Goal: Information Seeking & Learning: Learn about a topic

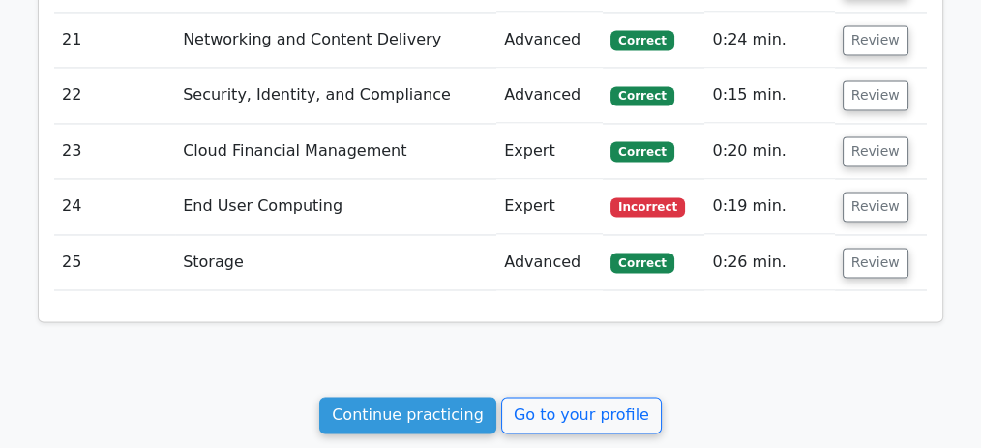
scroll to position [3446, 0]
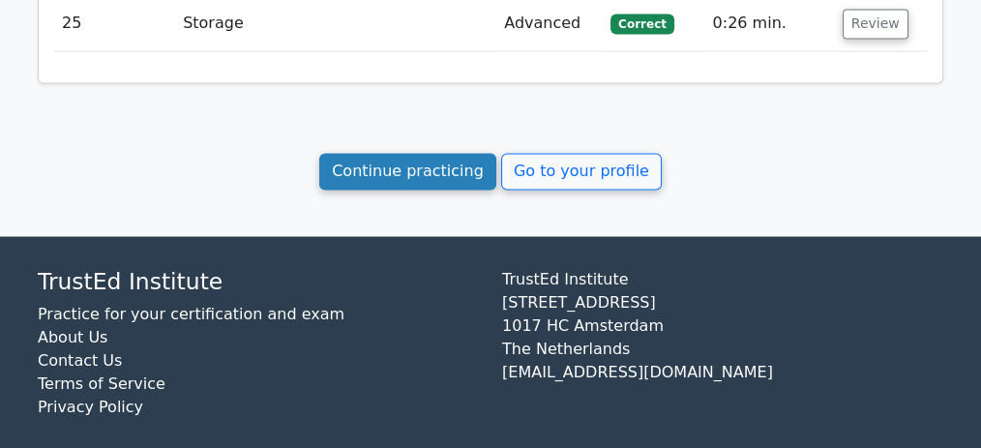
click at [420, 162] on link "Continue practicing" at bounding box center [407, 171] width 177 height 37
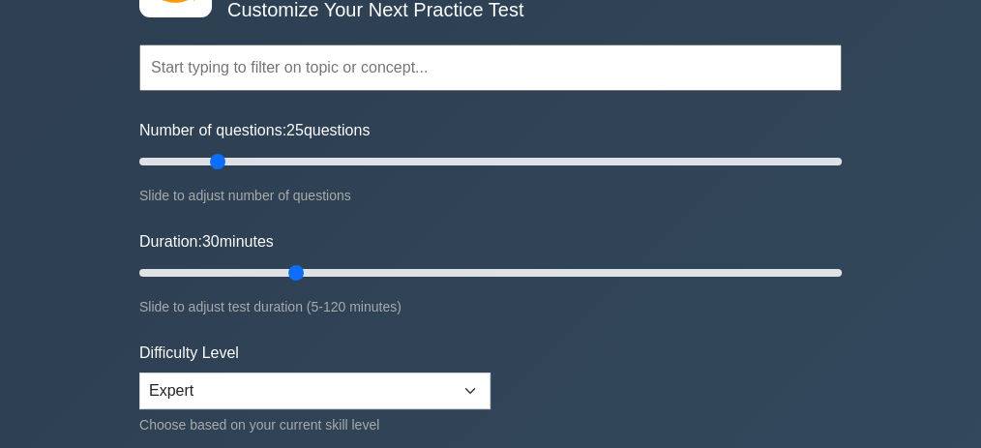
scroll to position [193, 0]
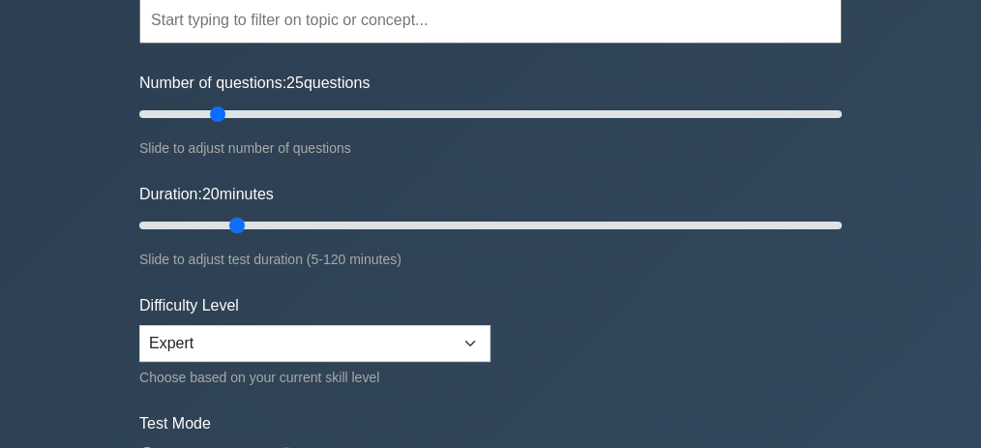
drag, startPoint x: 294, startPoint y: 222, endPoint x: 241, endPoint y: 221, distance: 53.2
type input "20"
click at [241, 221] on input "Duration: 20 minutes" at bounding box center [490, 225] width 702 height 23
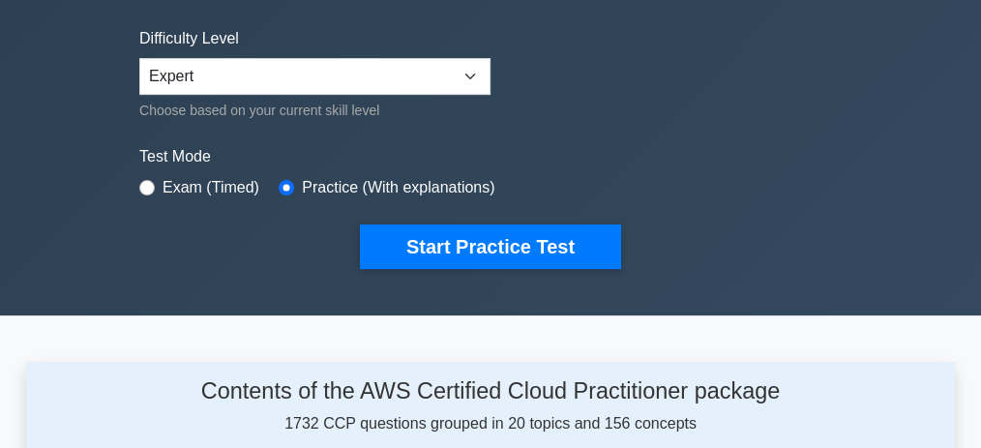
scroll to position [516, 0]
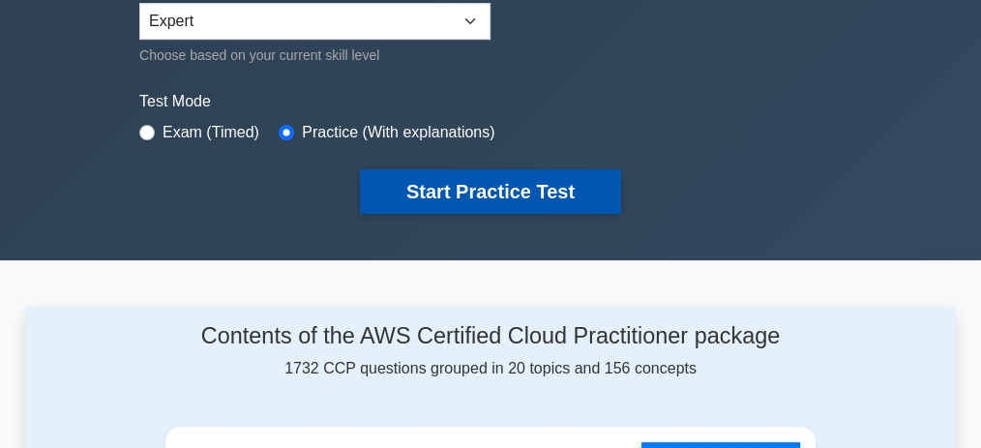
click at [480, 186] on button "Start Practice Test" at bounding box center [490, 191] width 261 height 45
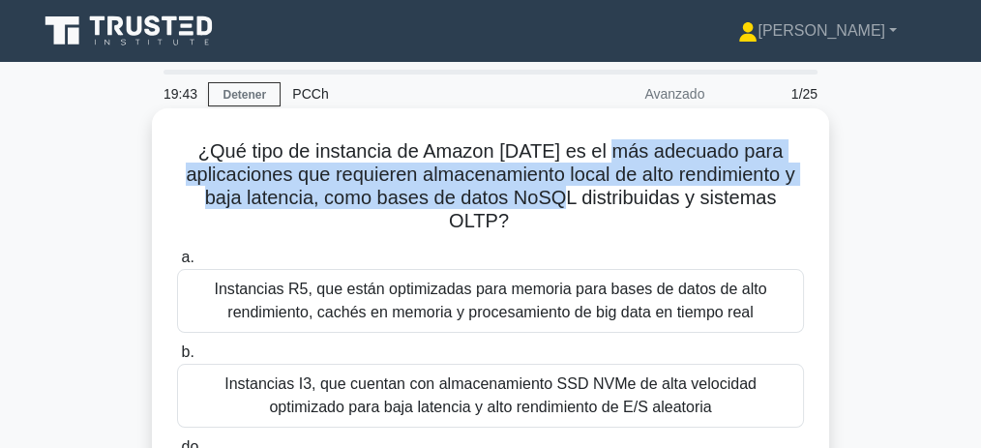
drag, startPoint x: 640, startPoint y: 152, endPoint x: 587, endPoint y: 199, distance: 71.3
click at [587, 199] on font "¿Qué tipo de instancia de Amazon [DATE] es el más adecuado para aplicaciones qu…" at bounding box center [490, 185] width 609 height 91
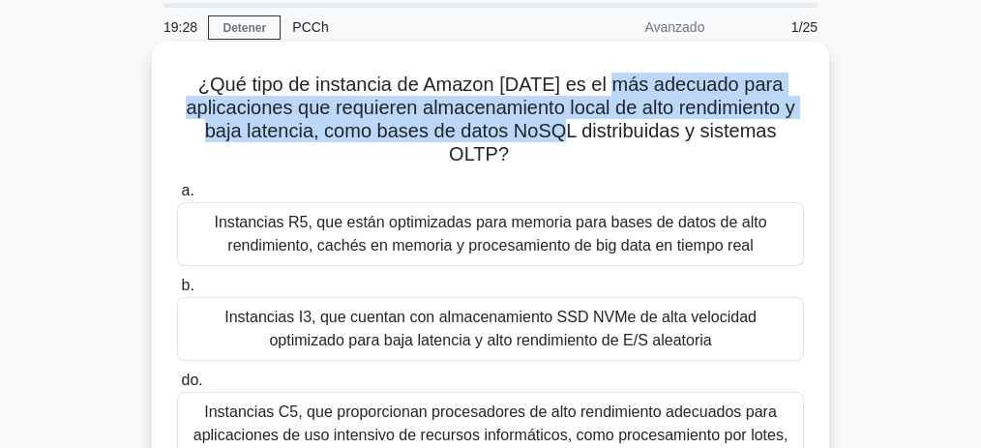
scroll to position [64, 0]
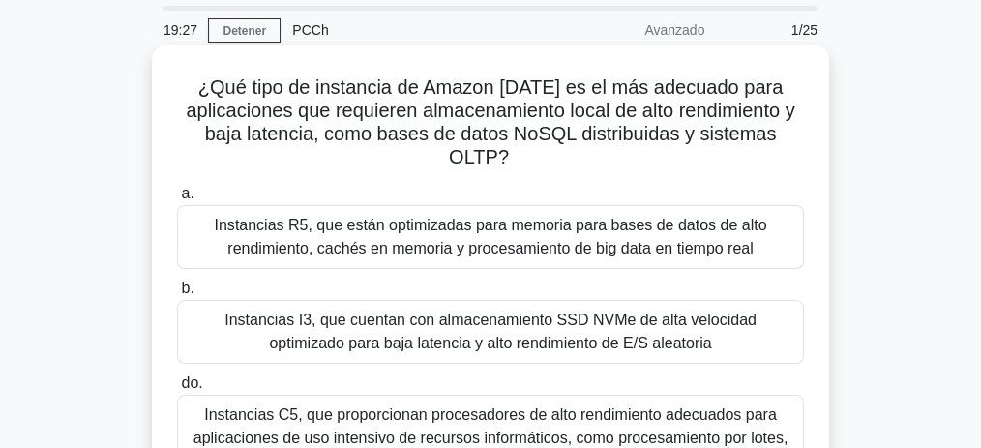
click at [263, 94] on font "¿Qué tipo de instancia de Amazon [DATE] es el más adecuado para aplicaciones qu…" at bounding box center [490, 121] width 609 height 91
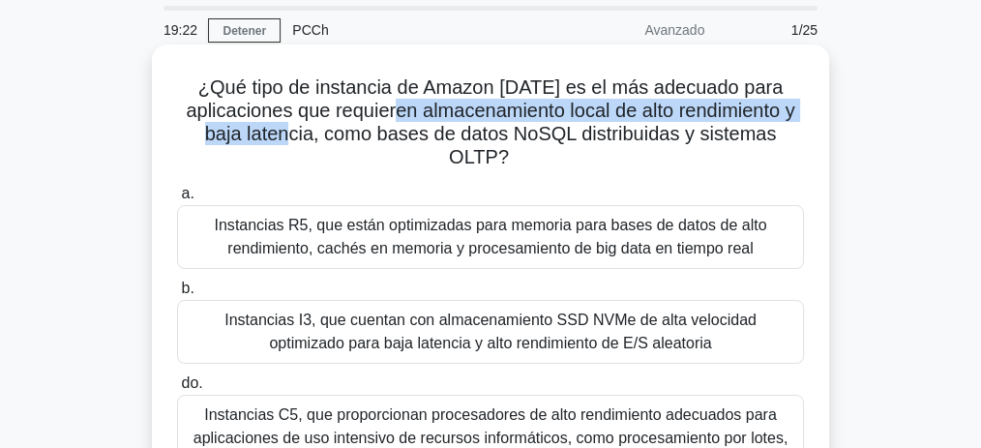
drag, startPoint x: 474, startPoint y: 100, endPoint x: 309, endPoint y: 128, distance: 167.8
click at [309, 128] on font "¿Qué tipo de instancia de Amazon [DATE] es el más adecuado para aplicaciones qu…" at bounding box center [490, 121] width 609 height 91
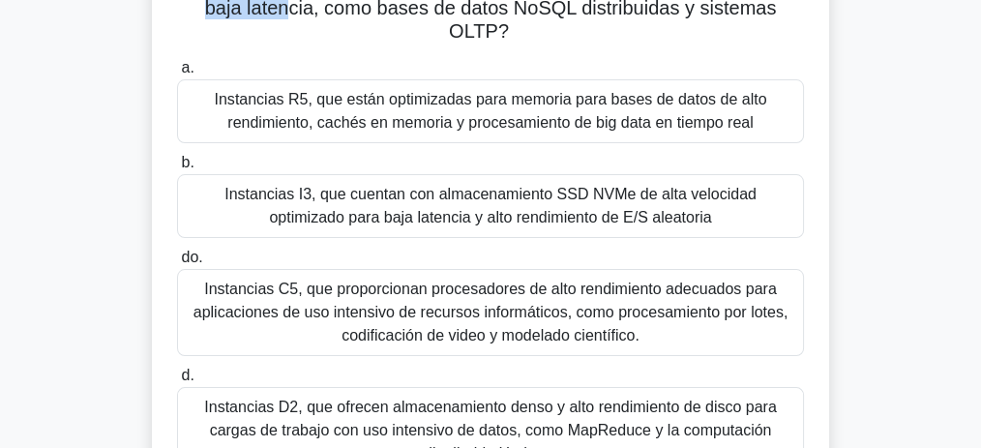
scroll to position [193, 0]
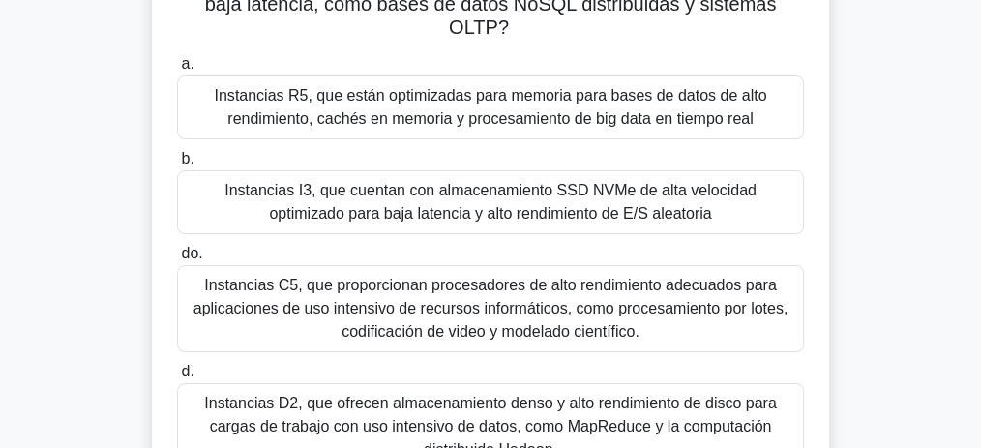
click at [523, 108] on font "Instancias R5, que están optimizadas para memoria para bases de datos de alto r…" at bounding box center [490, 107] width 609 height 46
click at [177, 71] on input "a. Instancias R5, que están optimizadas para memoria para bases de datos de alt…" at bounding box center [177, 64] width 0 height 13
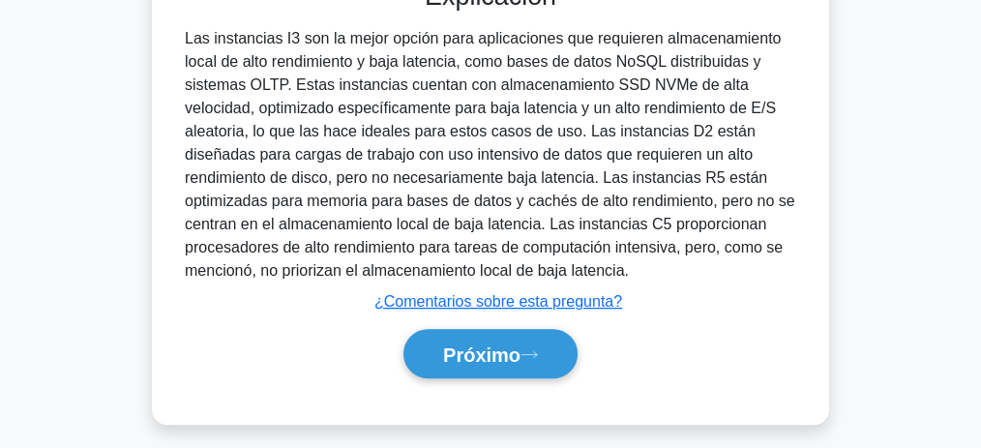
scroll to position [721, 0]
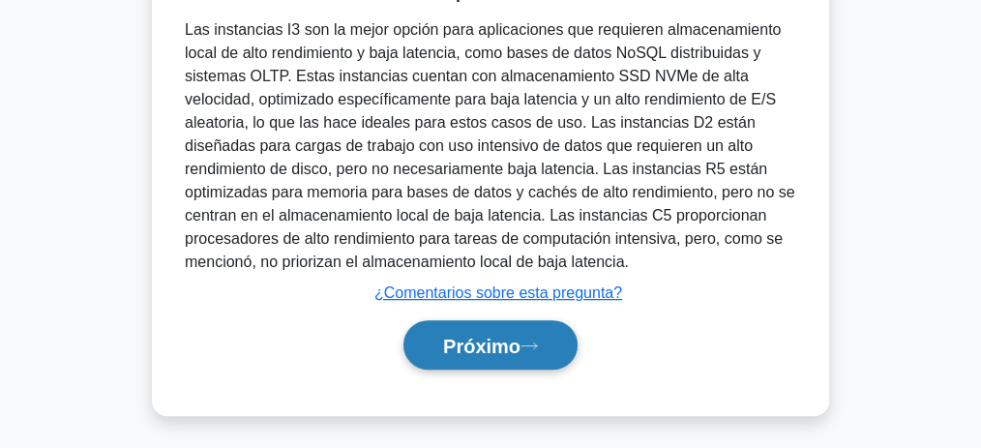
click at [520, 336] on font "Próximo" at bounding box center [481, 346] width 77 height 21
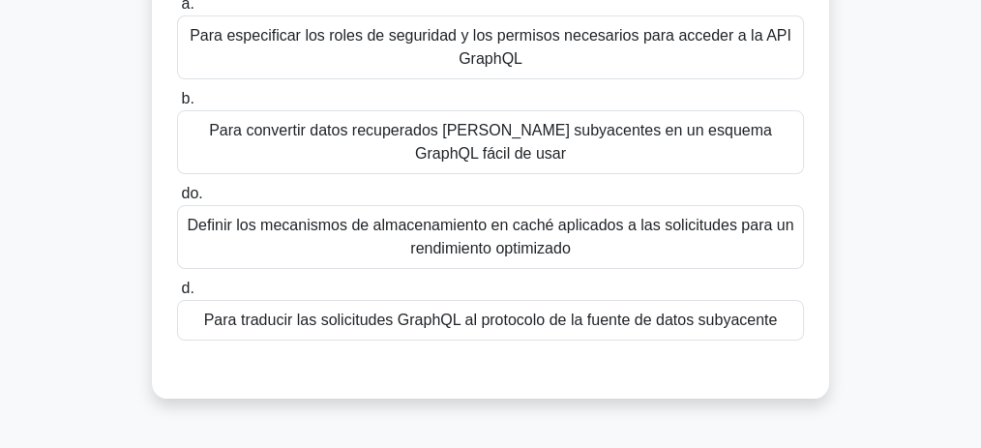
scroll to position [210, 0]
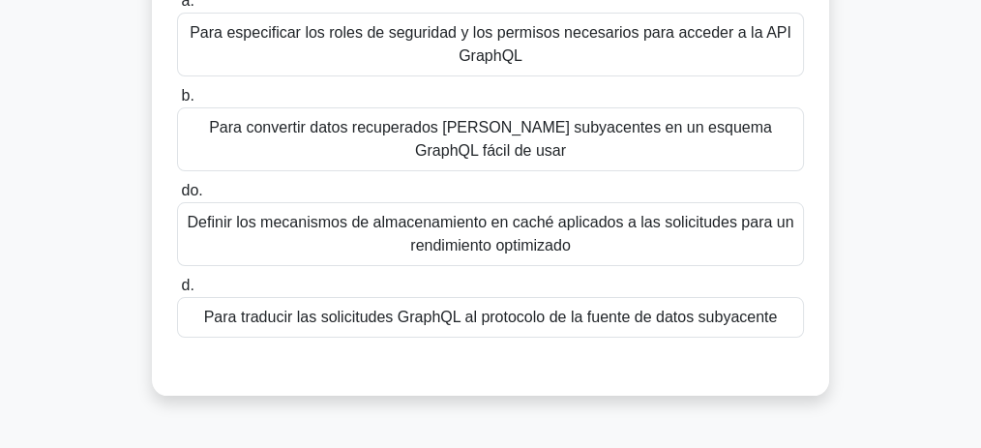
click at [563, 316] on font "Para traducir las solicitudes GraphQL al protocolo de la fuente de datos subyac…" at bounding box center [491, 317] width 574 height 16
click at [177, 292] on input "d. Para traducir las solicitudes GraphQL al protocolo de la fuente de datos sub…" at bounding box center [177, 286] width 0 height 13
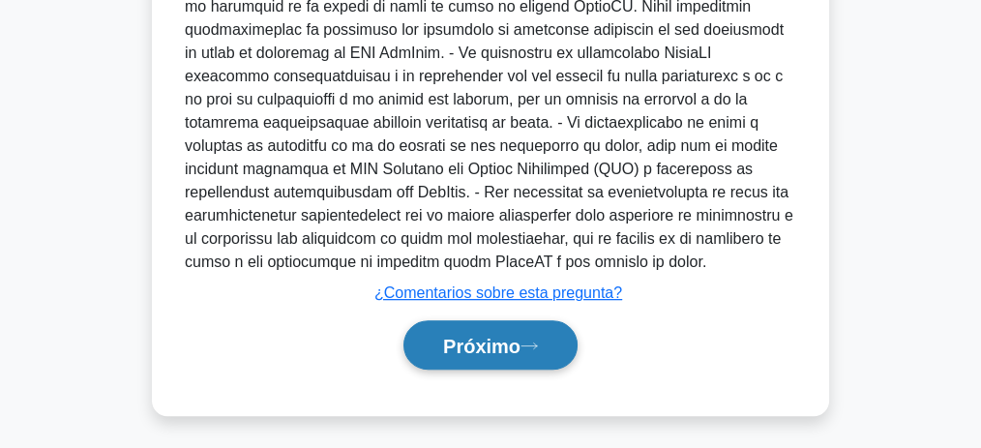
click at [511, 340] on font "Próximo" at bounding box center [481, 346] width 77 height 21
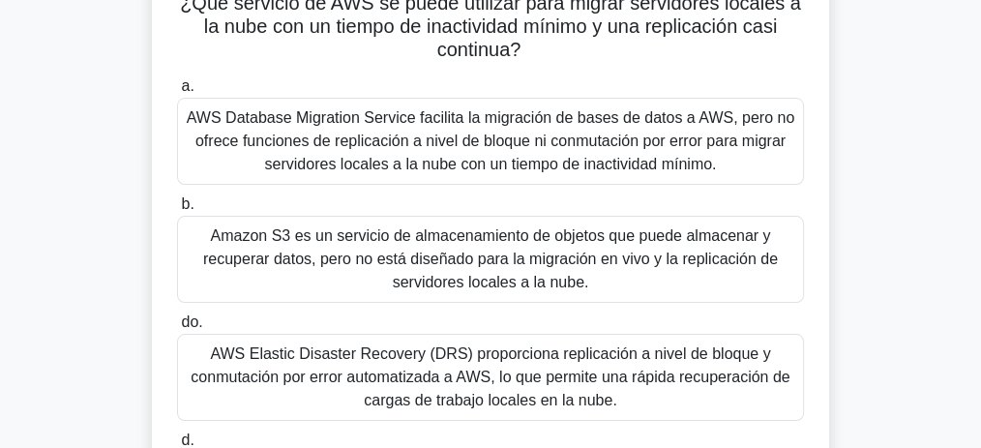
scroll to position [145, 0]
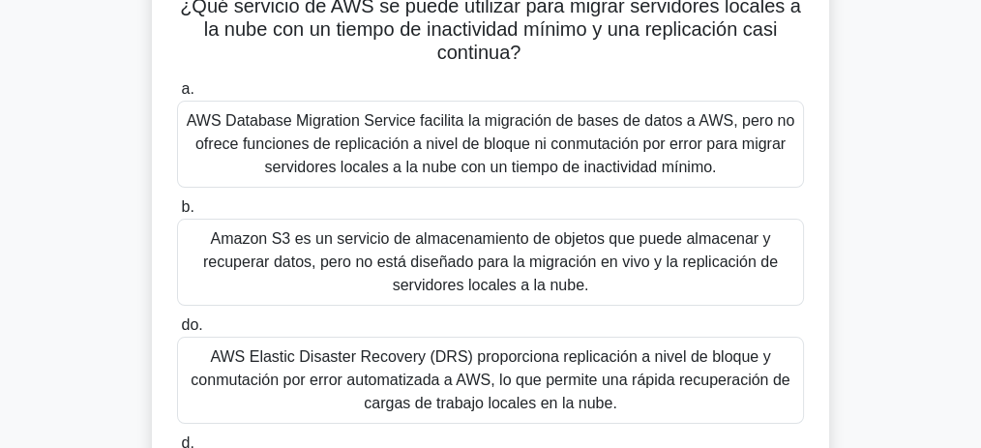
click at [541, 140] on font "AWS Database Migration Service facilita la migración de bases de datos a AWS, p…" at bounding box center [491, 143] width 608 height 63
click at [177, 96] on input "a. AWS Database Migration Service facilita la migración de bases de datos a AWS…" at bounding box center [177, 89] width 0 height 13
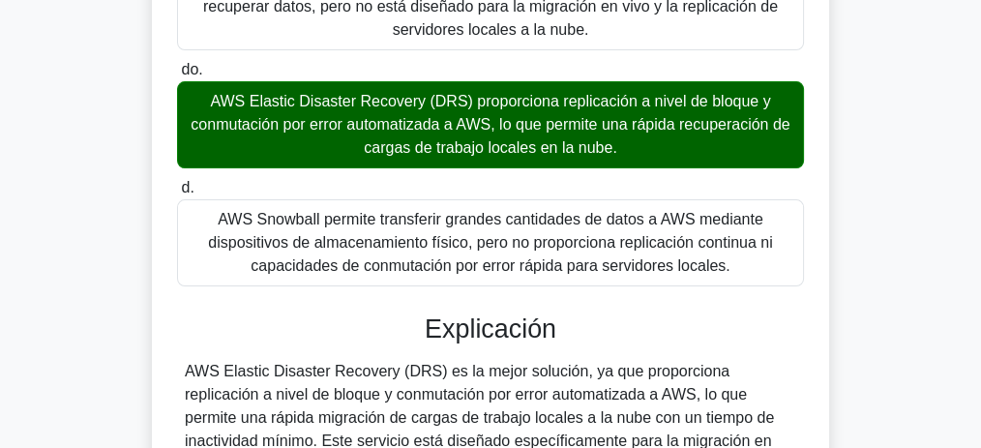
scroll to position [403, 0]
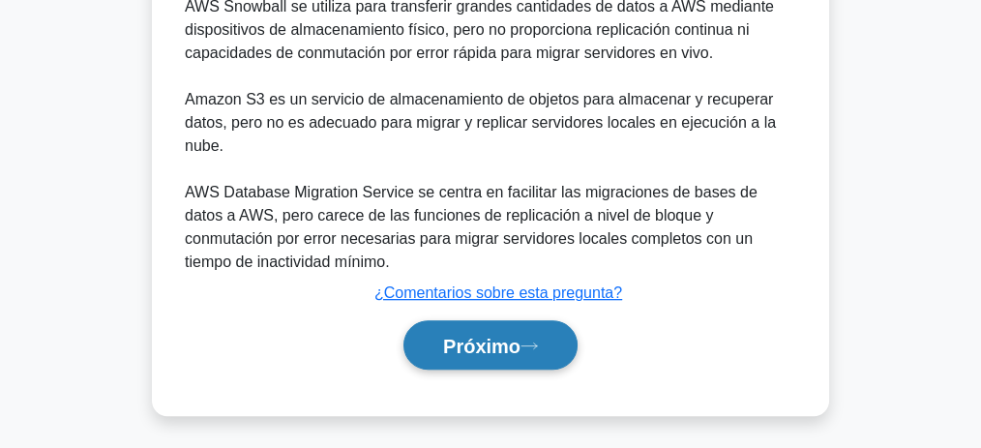
click at [506, 323] on button "Próximo" at bounding box center [490, 344] width 174 height 49
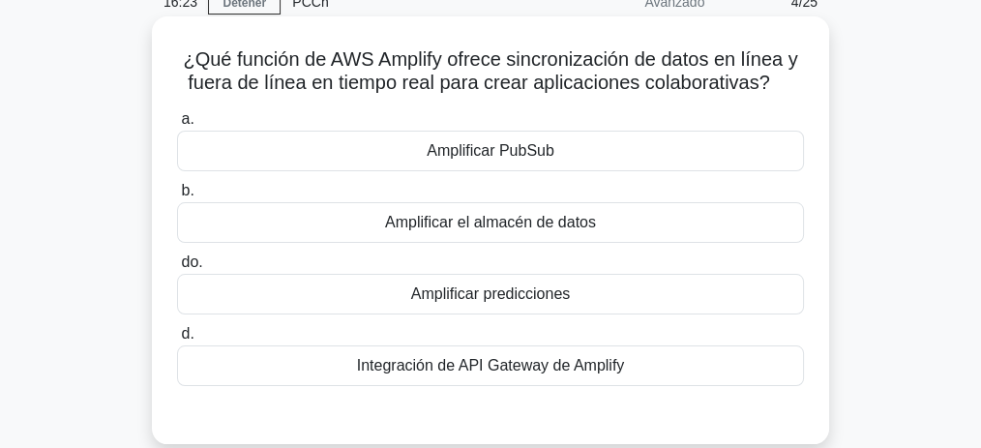
scroll to position [86, 0]
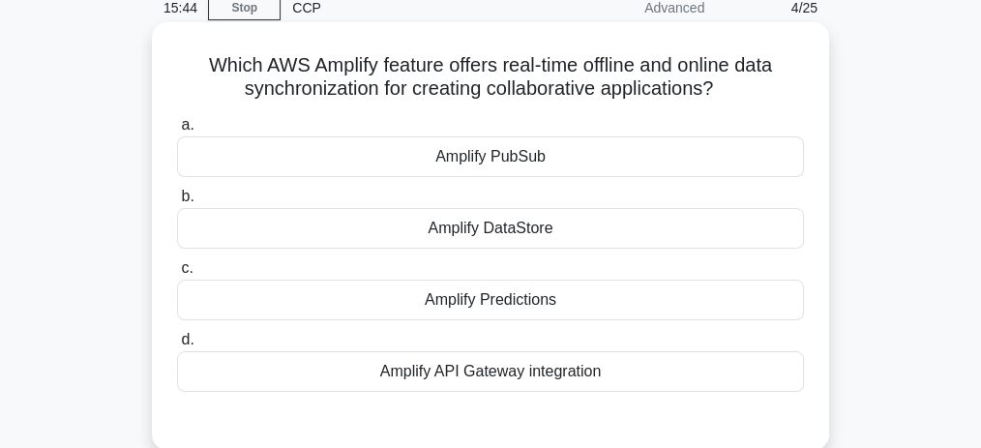
drag, startPoint x: 567, startPoint y: 378, endPoint x: 637, endPoint y: 378, distance: 69.7
click at [567, 378] on div "Amplify API Gateway integration" at bounding box center [490, 371] width 627 height 41
click at [177, 346] on input "d. Amplify API Gateway integration" at bounding box center [177, 340] width 0 height 13
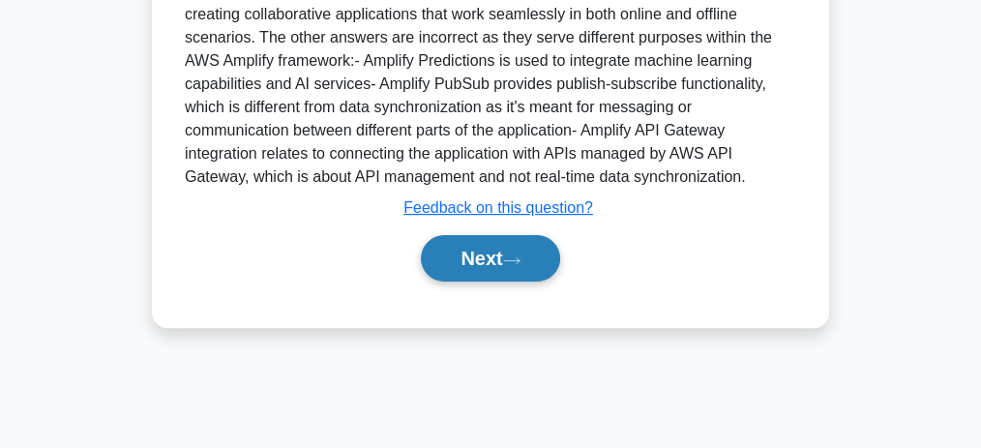
click at [516, 265] on button "Next" at bounding box center [490, 258] width 138 height 46
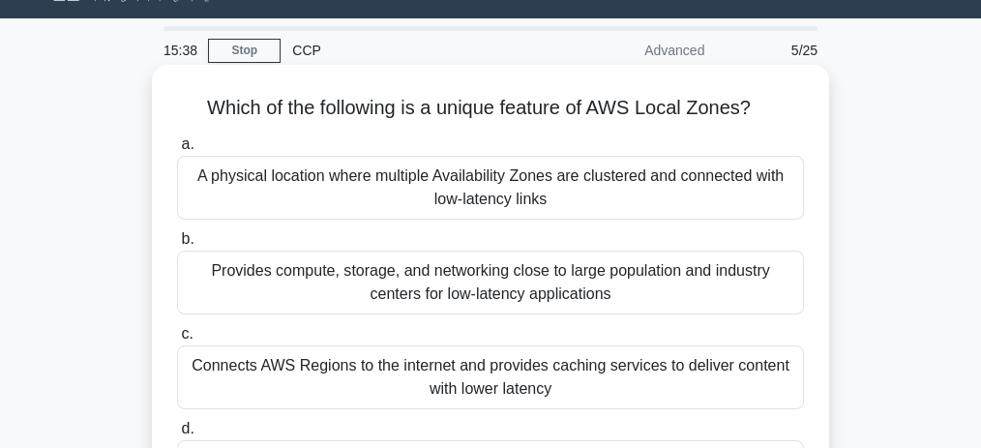
scroll to position [80, 0]
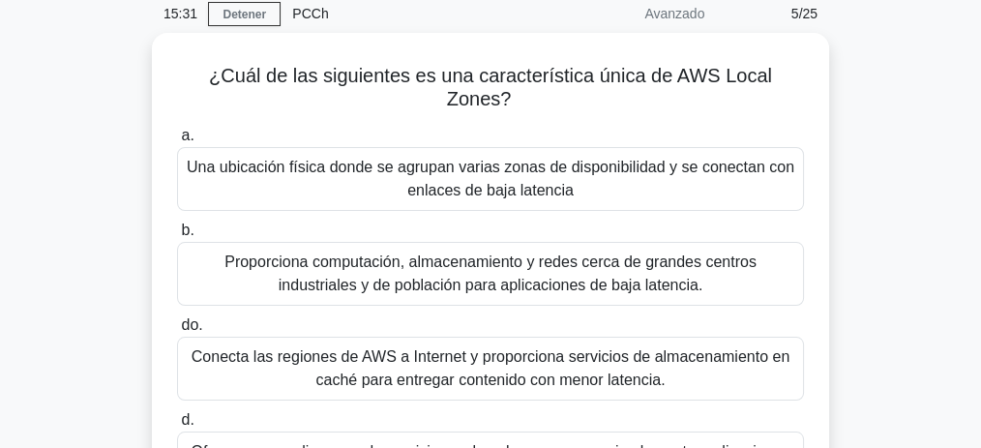
click at [875, 165] on div "¿Cuál de las siguientes es una característica única de AWS Local Zones? .spinne…" at bounding box center [490, 305] width 929 height 544
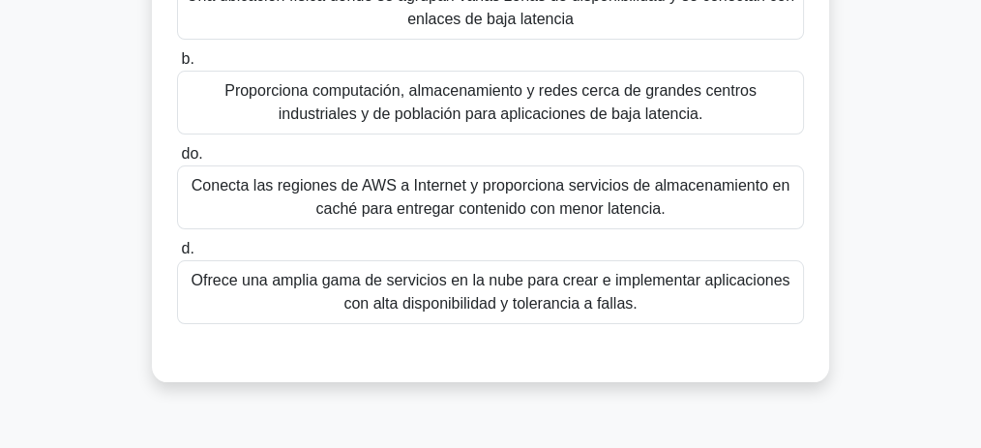
scroll to position [210, 0]
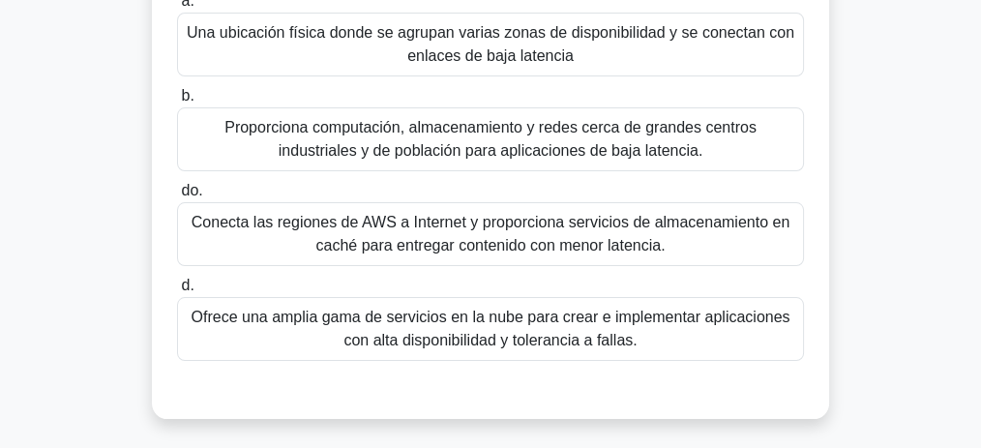
click at [622, 149] on font "Proporciona computación, almacenamiento y redes cerca de grandes centros indust…" at bounding box center [490, 139] width 532 height 40
click at [177, 103] on input "b. Proporciona computación, almacenamiento y redes cerca de grandes centros ind…" at bounding box center [177, 96] width 0 height 13
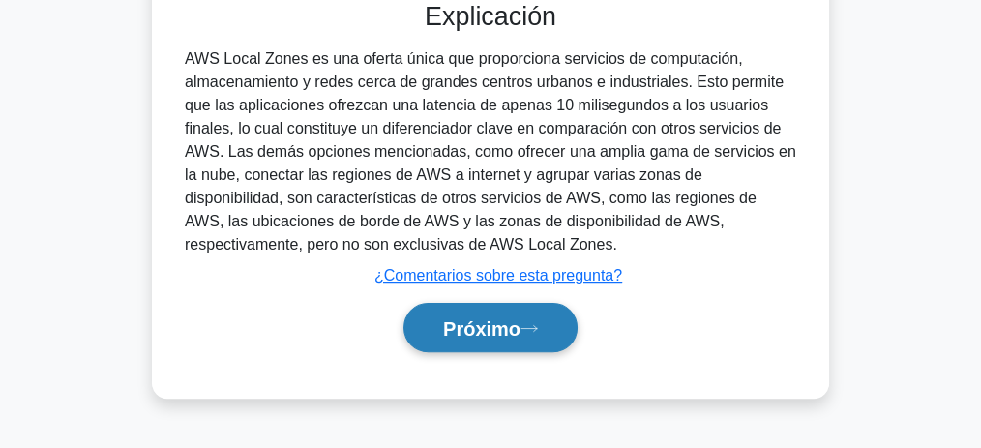
click at [535, 311] on button "Próximo" at bounding box center [490, 327] width 174 height 49
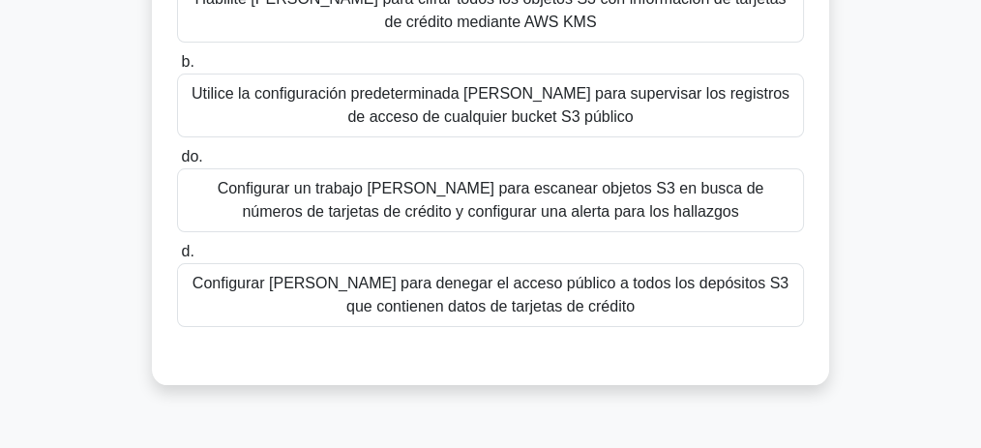
scroll to position [339, 0]
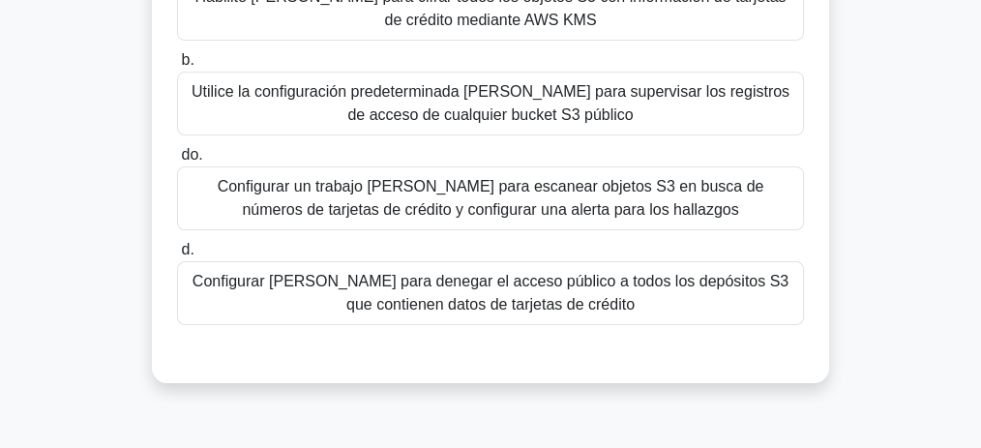
click at [507, 302] on font "Configurar [PERSON_NAME] para denegar el acceso público a todos los depósitos S…" at bounding box center [491, 293] width 596 height 40
click at [177, 256] on input "d. Configurar Macie para denegar el acceso público a todos los depósitos S3 que…" at bounding box center [177, 250] width 0 height 13
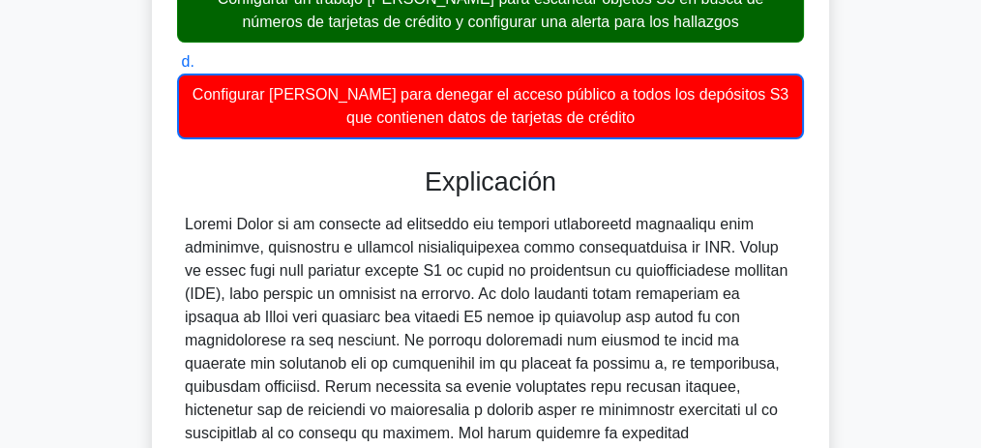
scroll to position [532, 0]
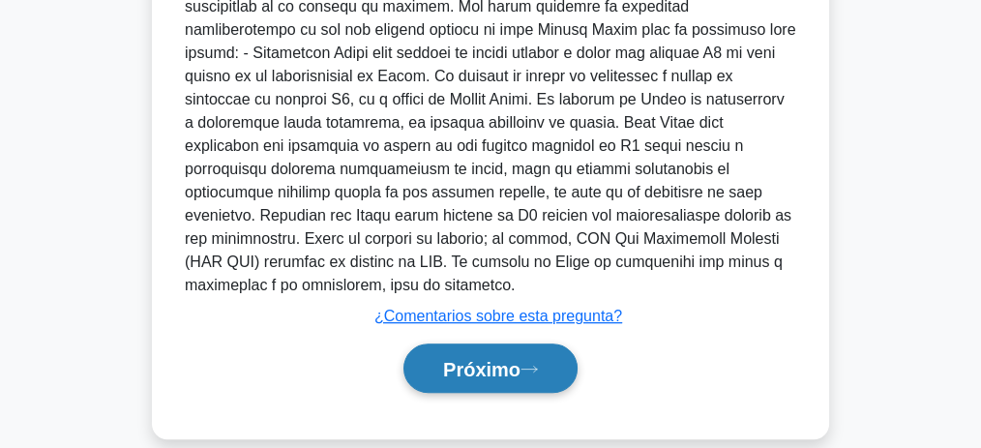
click at [481, 359] on font "Próximo" at bounding box center [481, 369] width 77 height 21
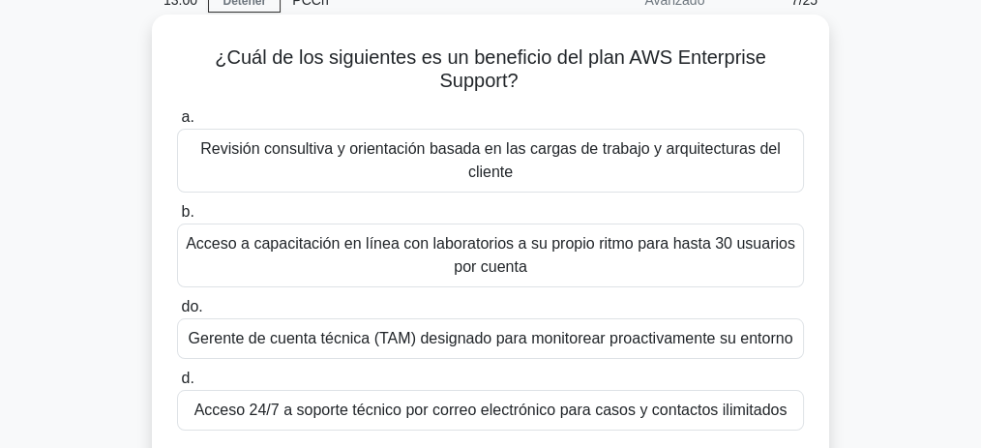
scroll to position [129, 0]
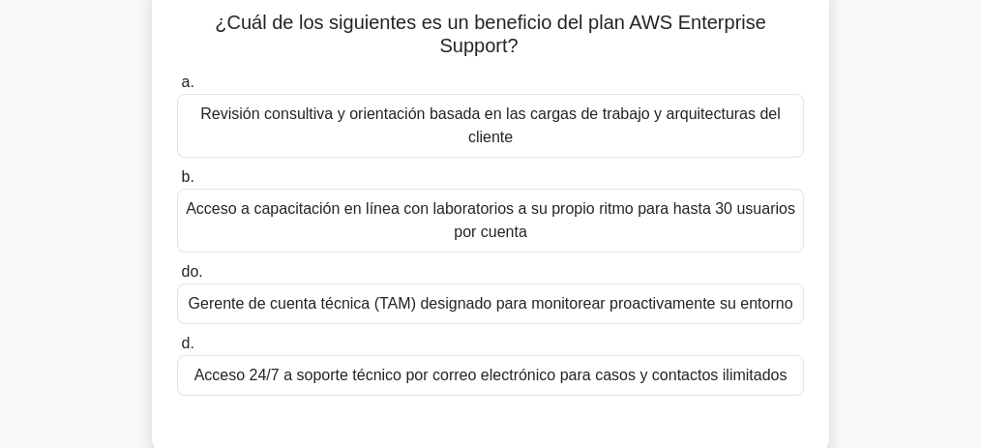
click at [522, 307] on font "Gerente de cuenta técnica (TAM) designado para monitorear proactivamente su ent…" at bounding box center [491, 303] width 605 height 16
click at [177, 279] on input "do. Gerente de cuenta técnica (TAM) designado para monitorear proactivamente su…" at bounding box center [177, 272] width 0 height 13
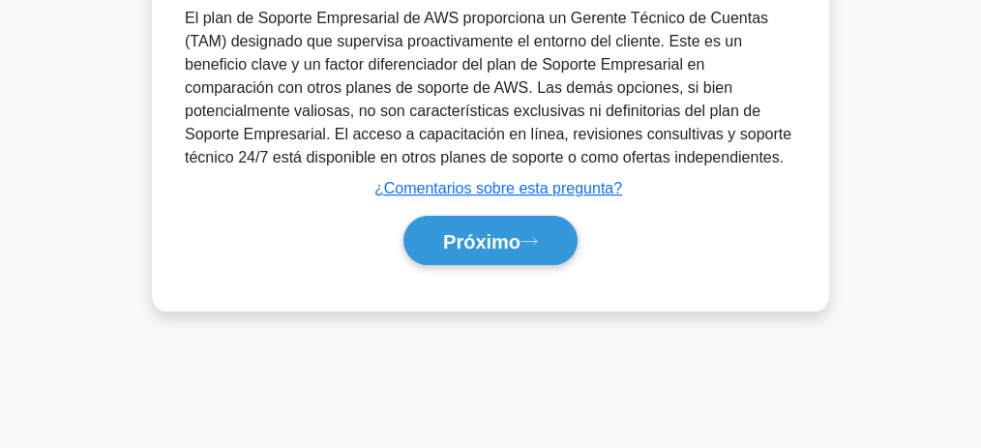
scroll to position [597, 0]
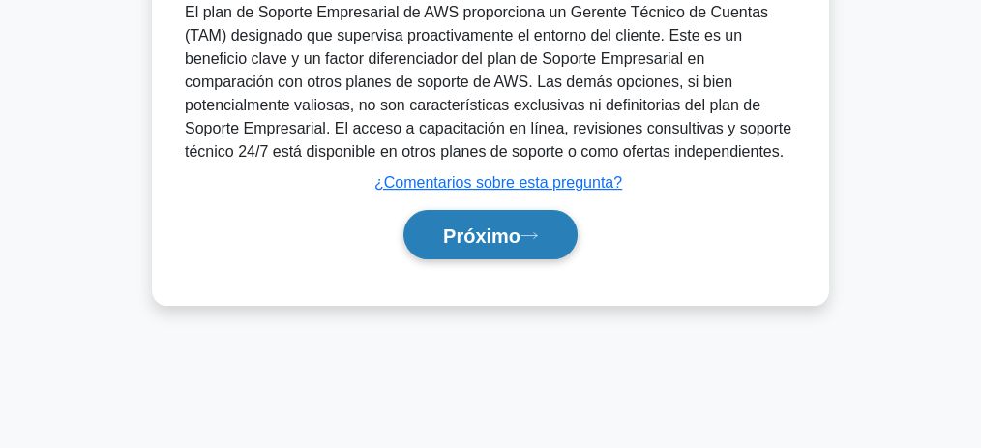
click at [496, 247] on font "Próximo" at bounding box center [481, 235] width 77 height 21
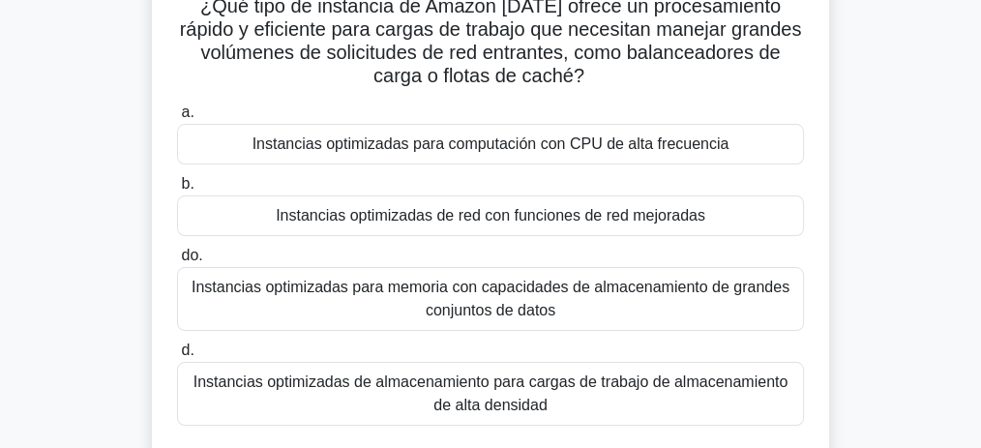
scroll to position [145, 0]
click at [555, 223] on font "Instancias optimizadas de red con funciones de red mejoradas" at bounding box center [491, 215] width 430 height 16
click at [177, 191] on input "b. Instancias optimizadas de red con funciones de red mejoradas" at bounding box center [177, 184] width 0 height 13
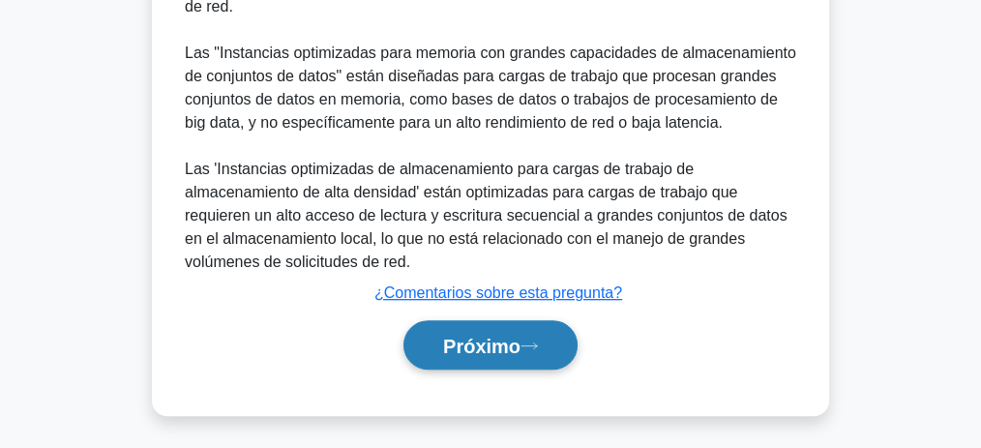
click at [528, 324] on button "Próximo" at bounding box center [490, 344] width 174 height 49
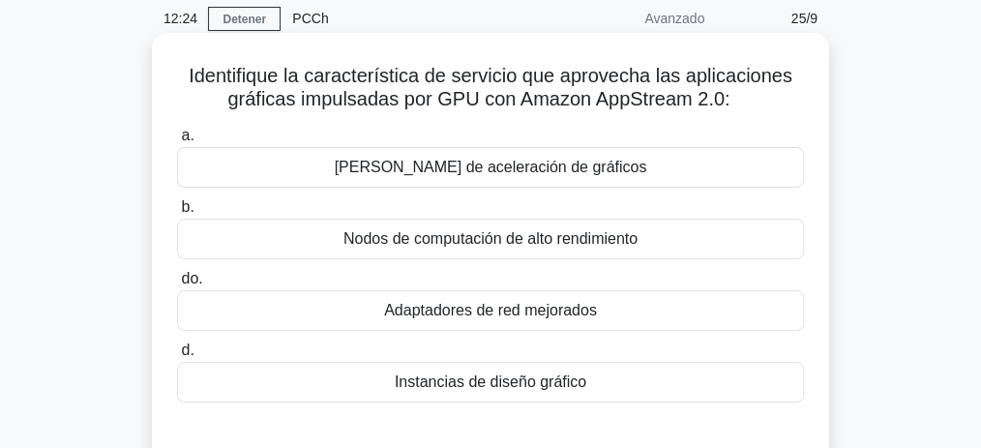
scroll to position [80, 0]
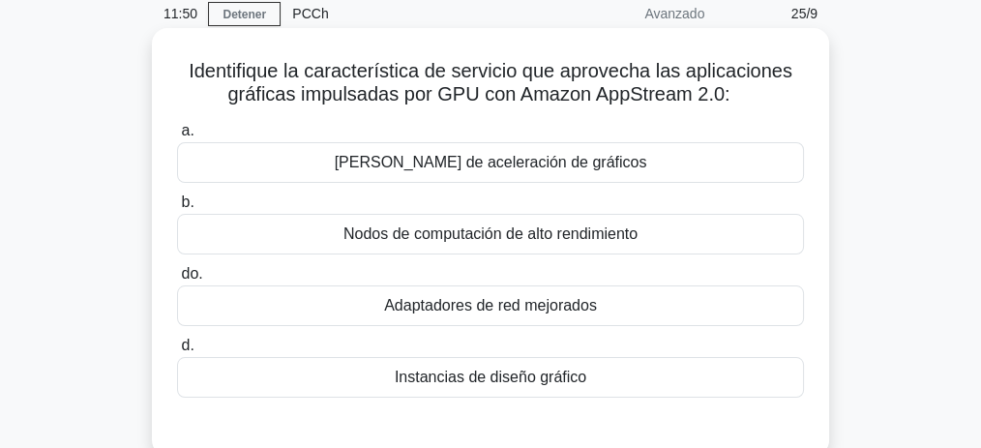
click at [462, 164] on font "[PERSON_NAME] de aceleración de gráficos" at bounding box center [491, 162] width 312 height 16
click at [177, 137] on input "a. Marcos de aceleración de gráficos" at bounding box center [177, 131] width 0 height 13
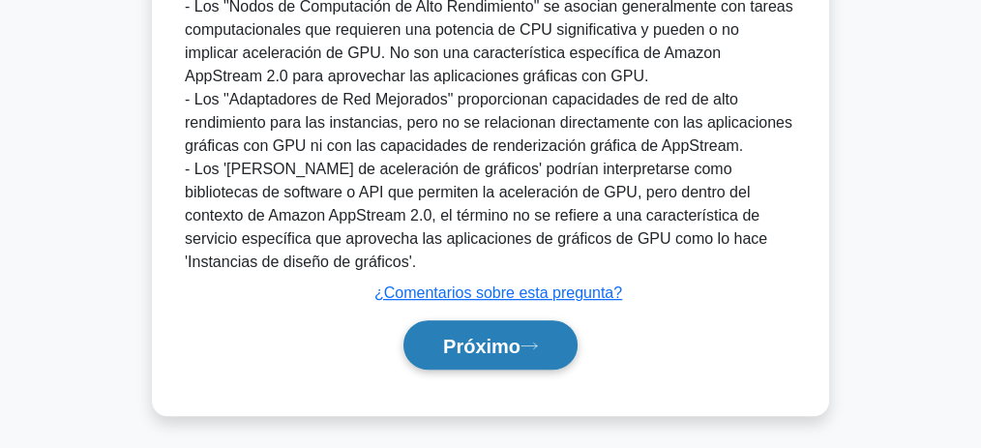
click at [506, 336] on font "Próximo" at bounding box center [481, 346] width 77 height 21
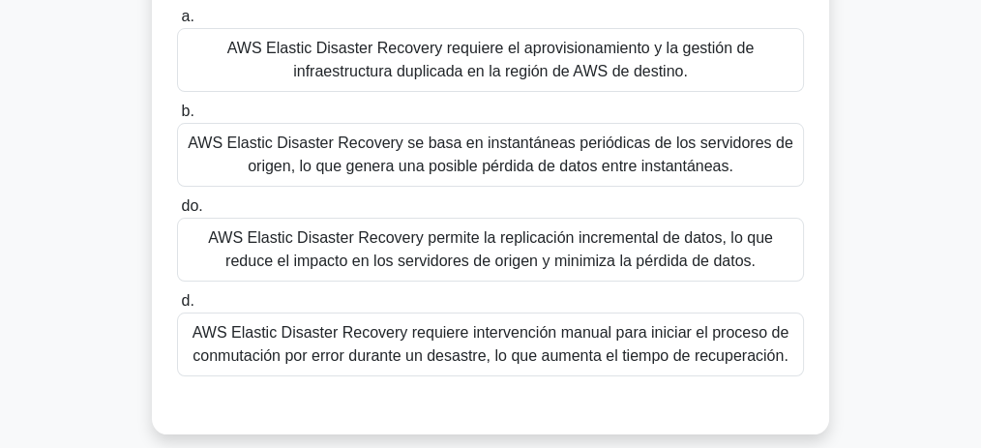
scroll to position [64, 0]
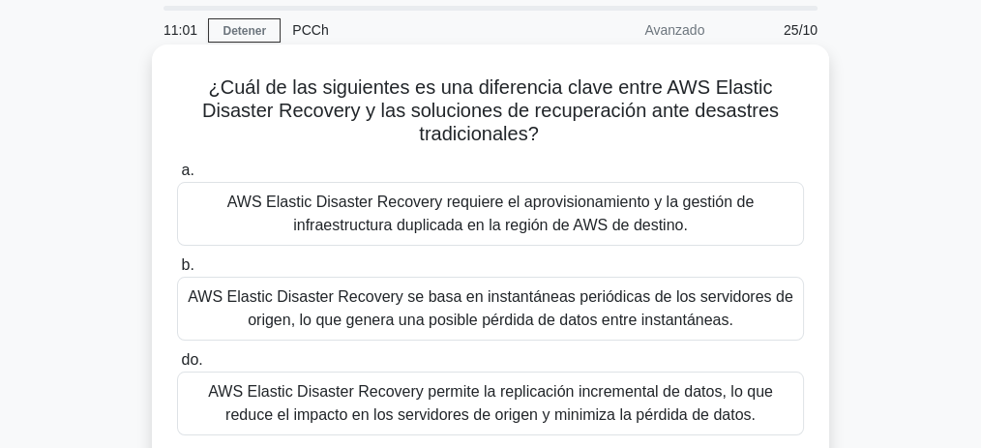
click at [537, 217] on font "AWS Elastic Disaster Recovery requiere el aprovisionamiento y la gestión de inf…" at bounding box center [490, 213] width 527 height 40
click at [177, 177] on input "a. AWS Elastic Disaster Recovery requiere el aprovisionamiento y la gestión de …" at bounding box center [177, 170] width 0 height 13
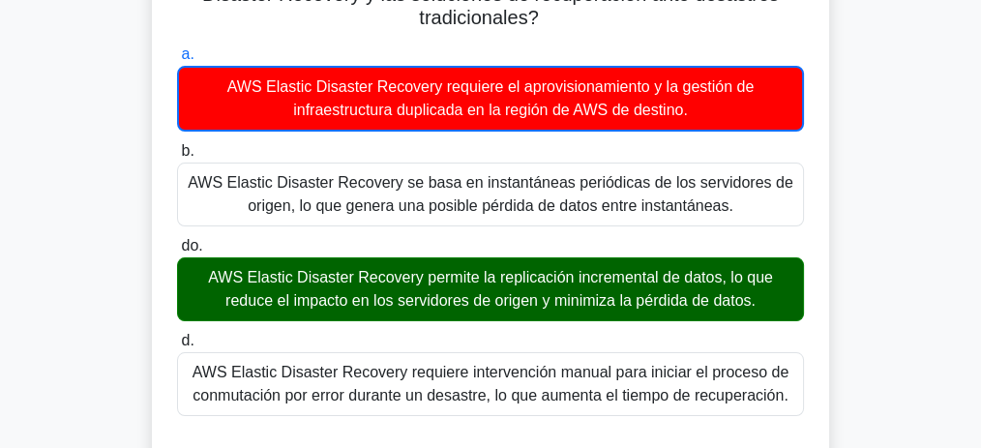
scroll to position [193, 0]
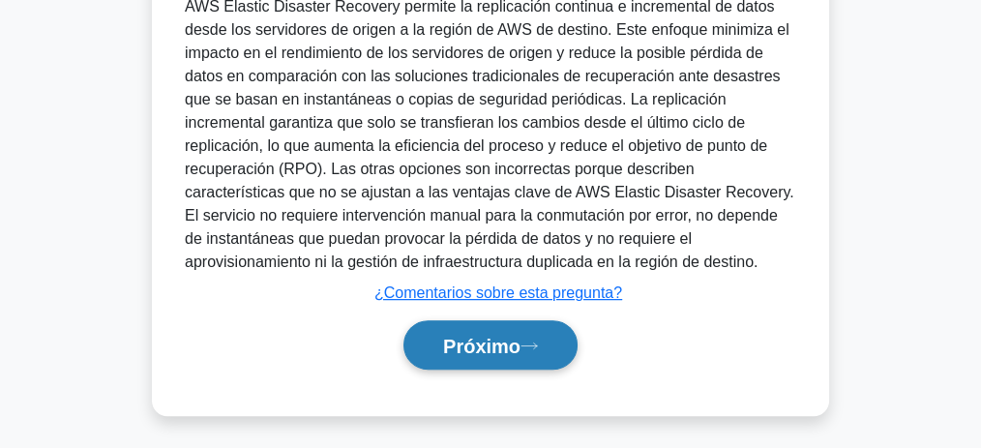
click at [539, 334] on button "Próximo" at bounding box center [490, 344] width 174 height 49
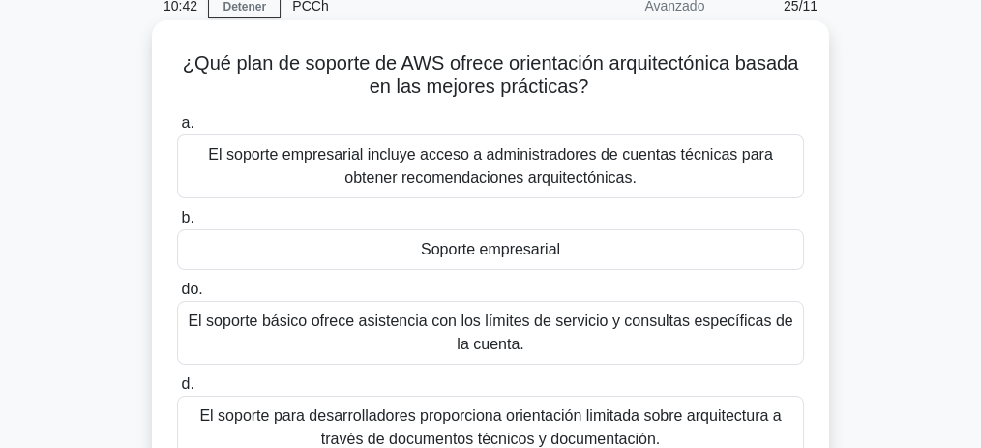
scroll to position [83, 0]
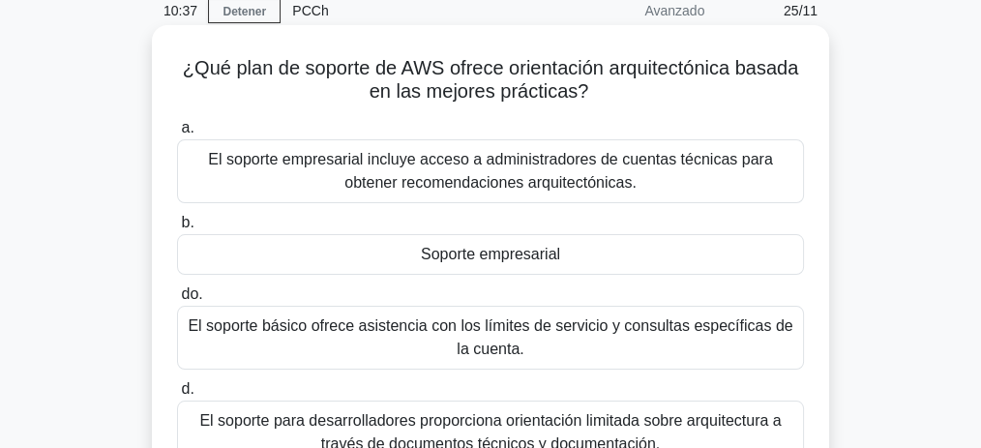
drag, startPoint x: 194, startPoint y: 67, endPoint x: 599, endPoint y: 93, distance: 405.2
click at [599, 93] on h5 "¿Qué plan de soporte de AWS ofrece orientación arquitectónica basada en las mej…" at bounding box center [490, 80] width 631 height 48
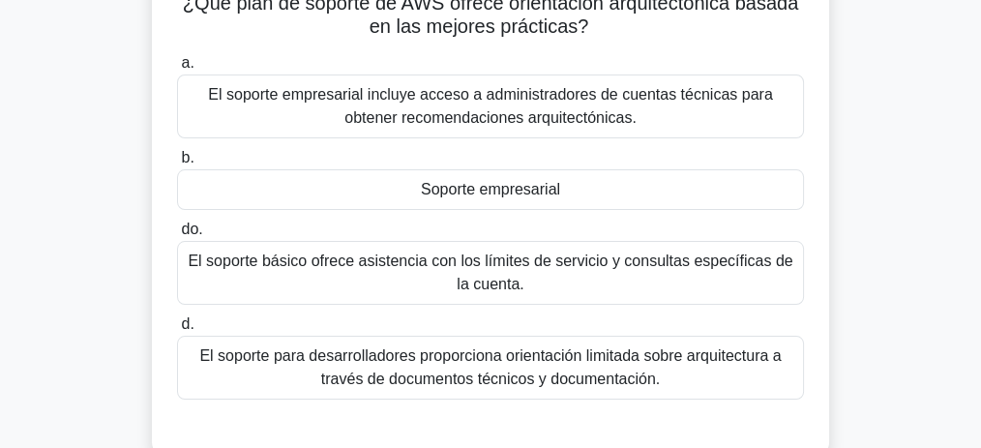
scroll to position [148, 0]
click at [589, 188] on div "Soporte empresarial" at bounding box center [490, 189] width 627 height 41
click at [177, 164] on input "b. Soporte empresarial" at bounding box center [177, 158] width 0 height 13
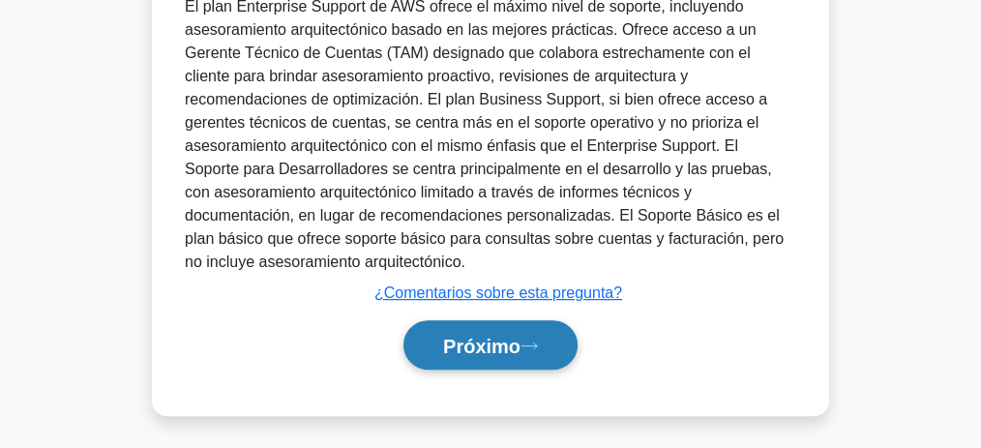
click at [557, 334] on button "Próximo" at bounding box center [490, 344] width 174 height 49
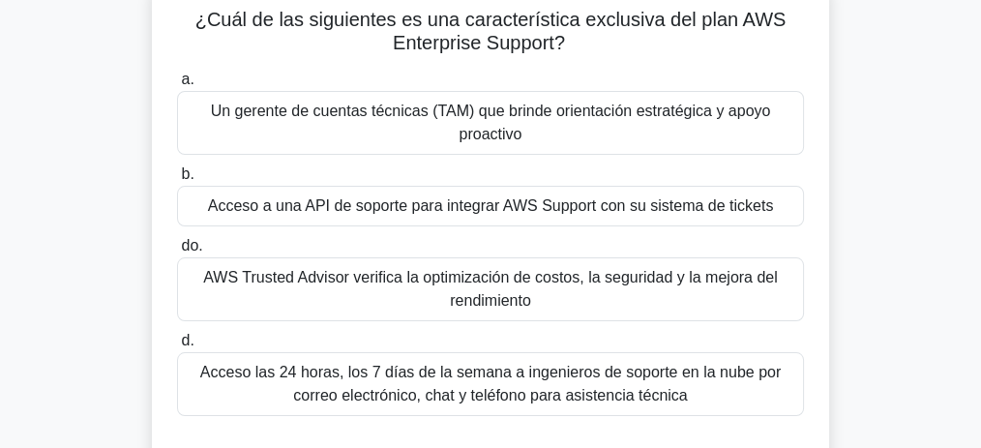
scroll to position [134, 0]
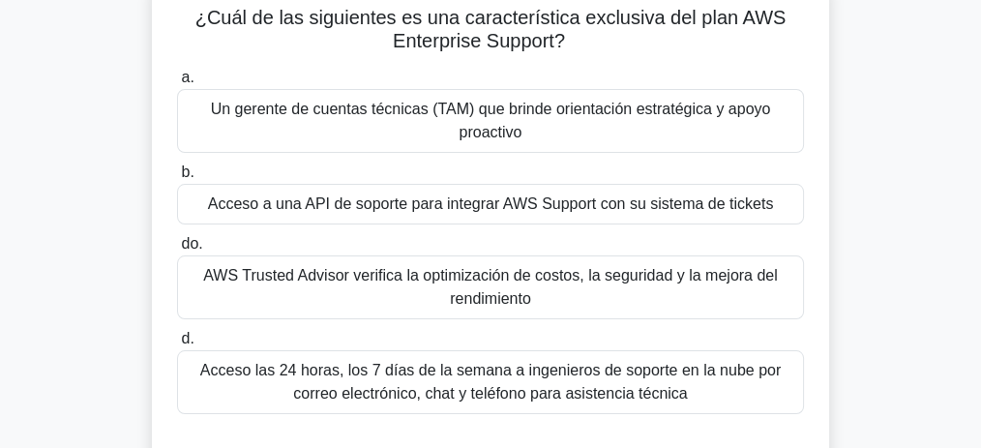
click at [501, 119] on font "Un gerente de cuentas técnicas (TAM) que brinde orientación estratégica y apoyo…" at bounding box center [491, 121] width 560 height 40
click at [177, 84] on input "a. Un gerente de cuentas técnicas (TAM) que brinde orientación estratégica y ap…" at bounding box center [177, 78] width 0 height 13
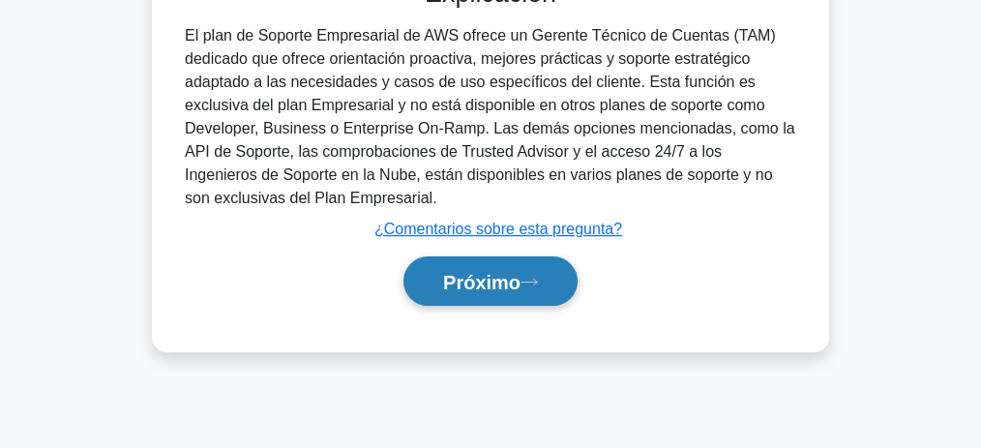
click at [520, 272] on font "Próximo" at bounding box center [481, 282] width 77 height 21
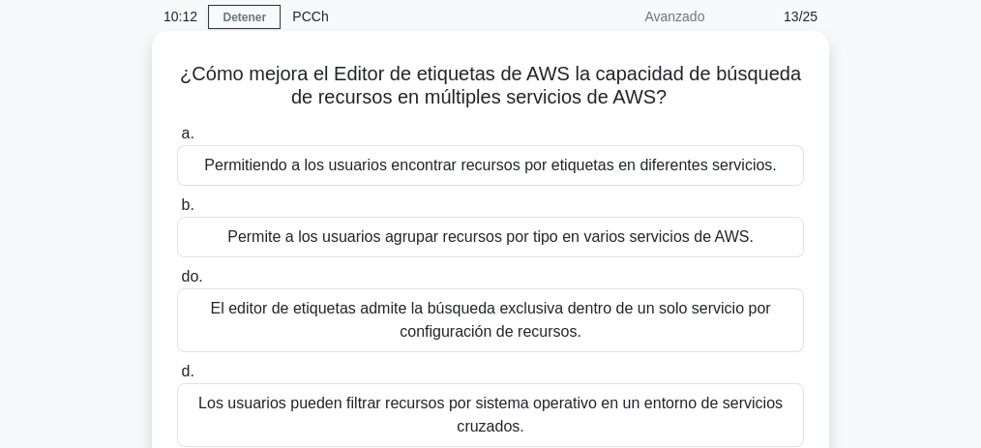
scroll to position [80, 0]
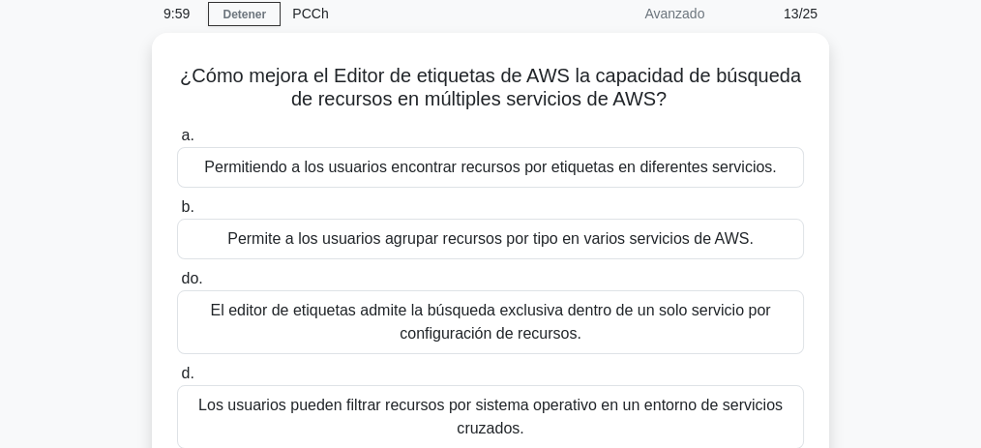
click at [868, 245] on div "¿Cómo mejora el Editor de etiquetas de AWS la capacidad de búsqueda de recursos…" at bounding box center [490, 281] width 929 height 497
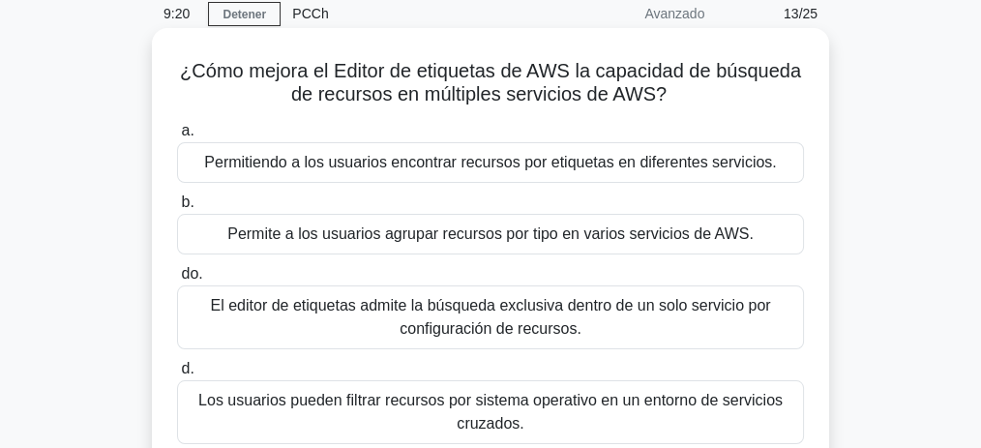
click at [585, 161] on font "Permitiendo a los usuarios encontrar recursos por etiquetas en diferentes servi…" at bounding box center [490, 162] width 572 height 16
click at [177, 137] on input "a. Permitiendo a los usuarios encontrar recursos por etiquetas en diferentes se…" at bounding box center [177, 131] width 0 height 13
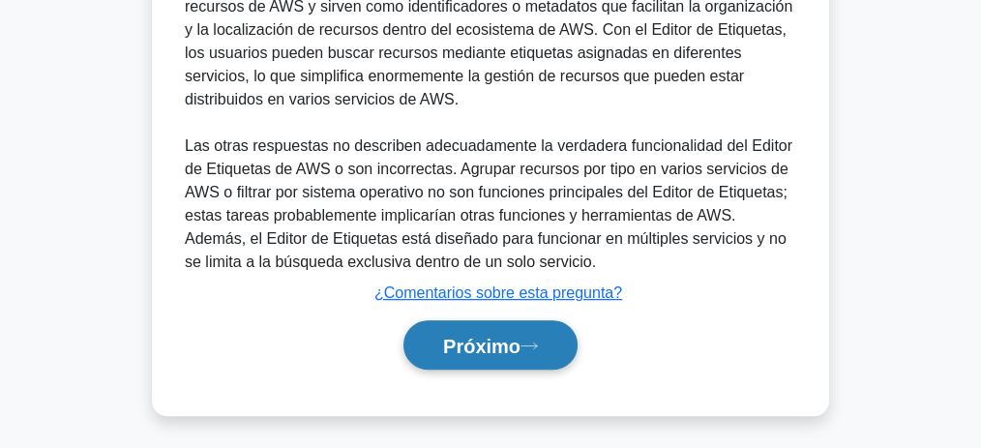
click at [531, 341] on icon at bounding box center [528, 346] width 17 height 11
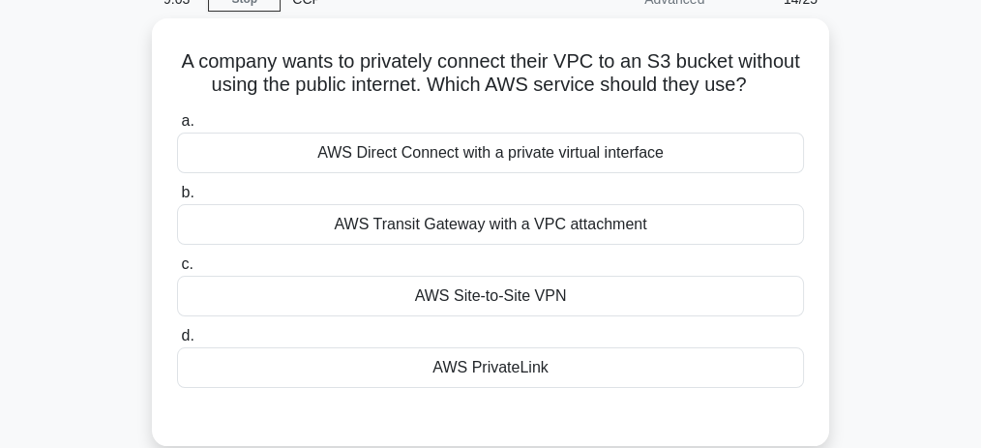
scroll to position [92, 0]
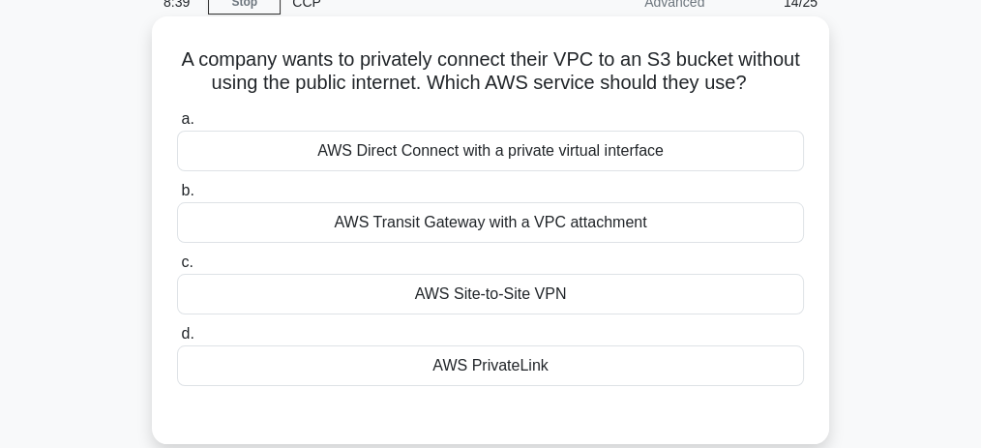
click at [548, 382] on div "AWS PrivateLink" at bounding box center [490, 365] width 627 height 41
click at [177, 341] on input "d. AWS PrivateLink" at bounding box center [177, 334] width 0 height 13
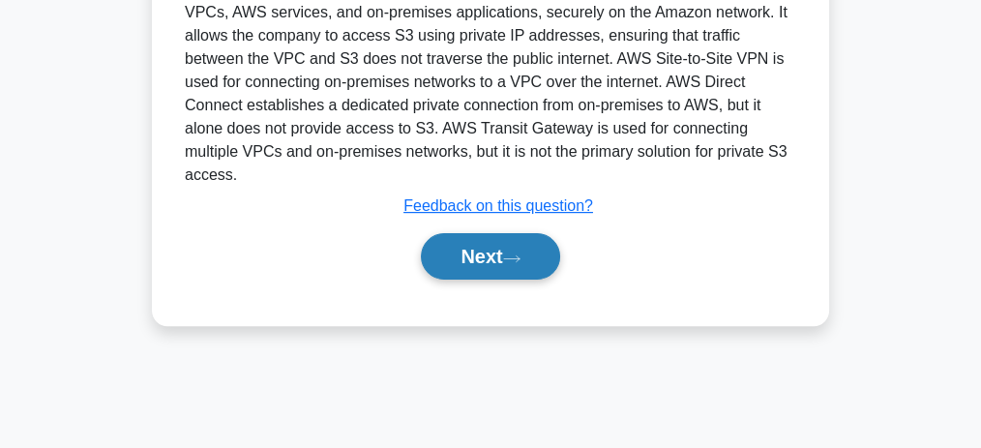
click at [472, 267] on button "Next" at bounding box center [490, 256] width 138 height 46
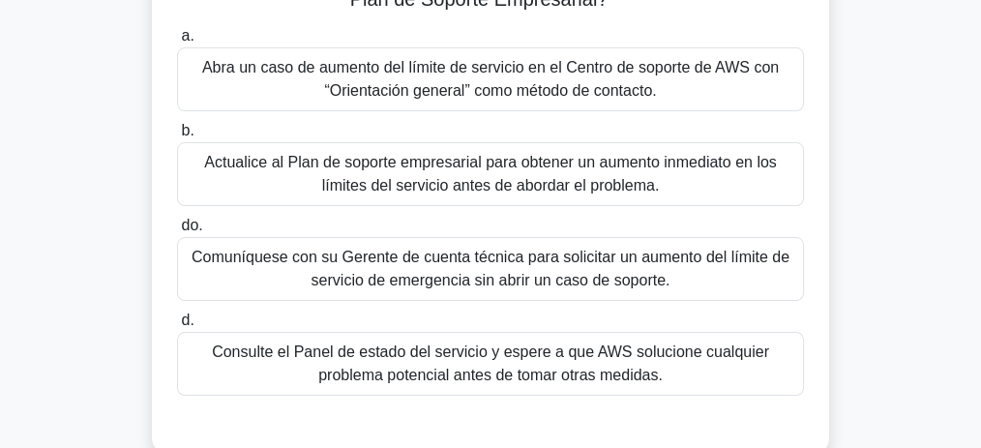
scroll to position [274, 0]
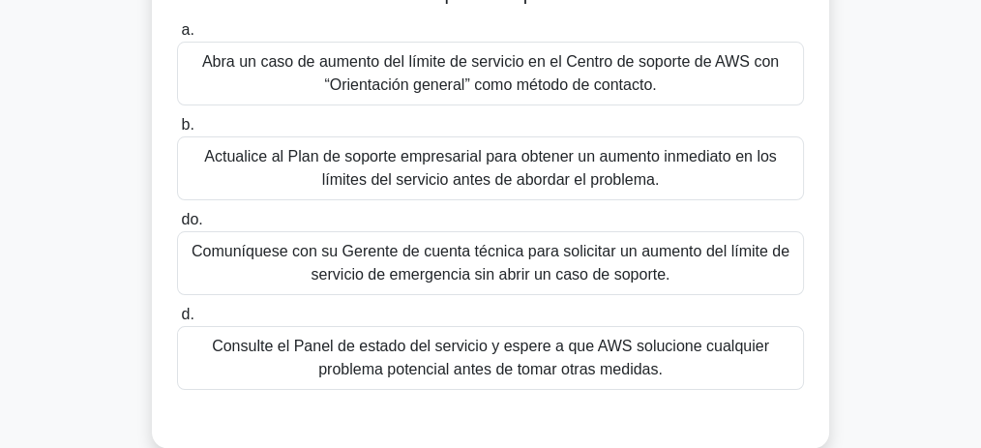
click at [443, 272] on font "Comuníquese con su Gerente de cuenta técnica para solicitar un aumento del lími…" at bounding box center [491, 263] width 598 height 40
click at [177, 226] on input "do. Comuníquese con su Gerente de cuenta técnica para solicitar un aumento del …" at bounding box center [177, 220] width 0 height 13
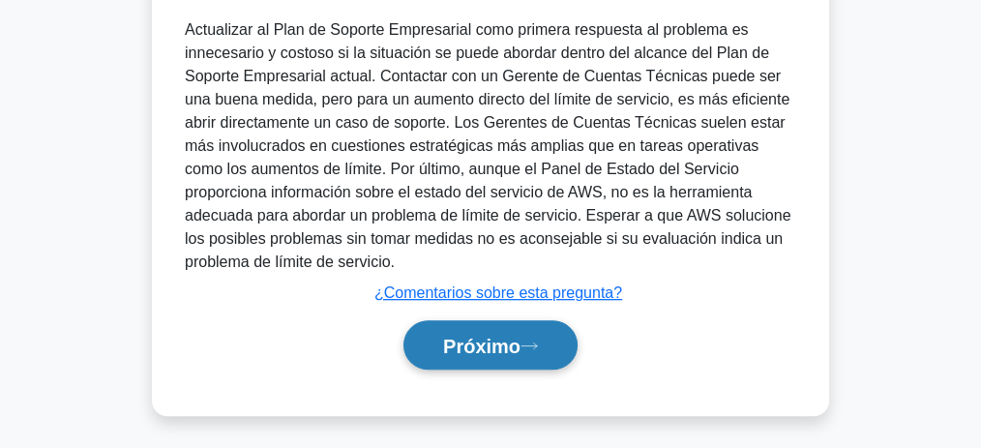
click at [495, 339] on font "Próximo" at bounding box center [481, 346] width 77 height 21
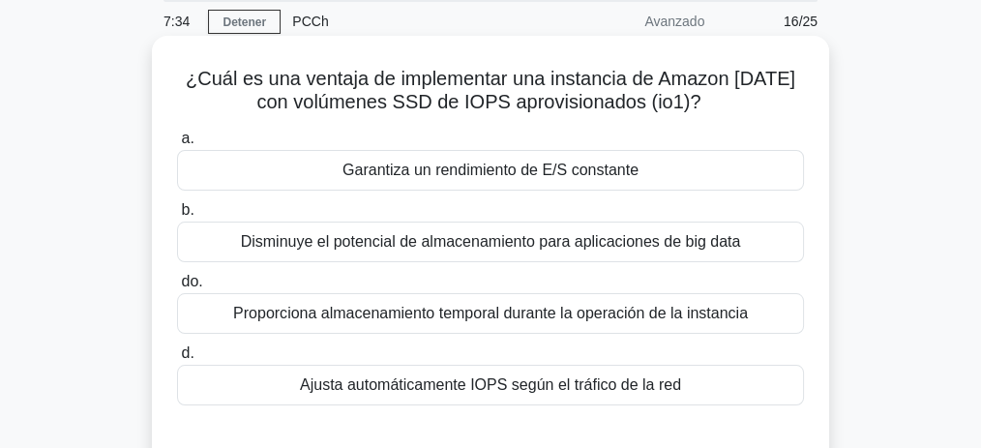
scroll to position [67, 0]
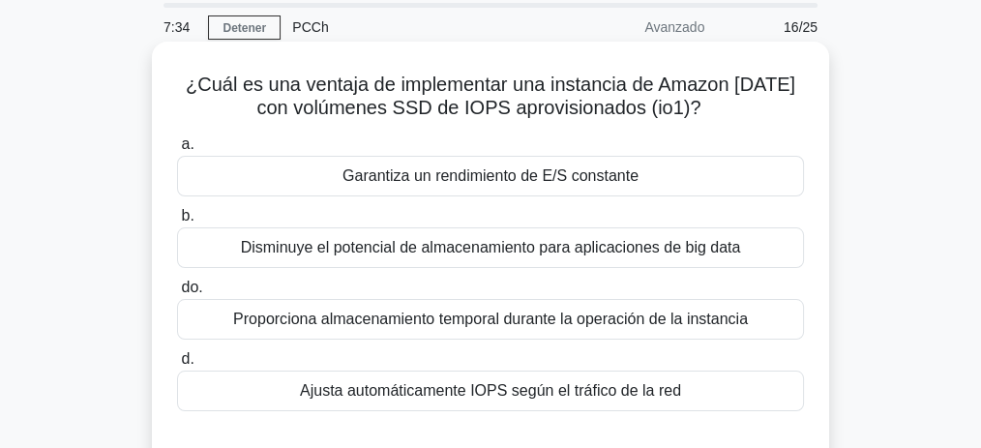
click at [448, 176] on font "Garantiza un rendimiento de E/S constante" at bounding box center [490, 175] width 296 height 16
click at [177, 151] on input "a. Garantiza un rendimiento de E/S constante" at bounding box center [177, 144] width 0 height 13
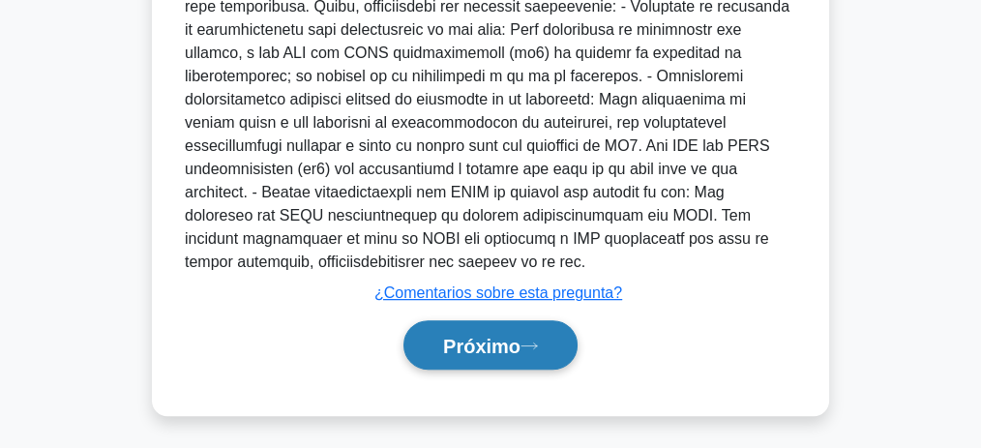
click at [496, 359] on button "Próximo" at bounding box center [490, 344] width 174 height 49
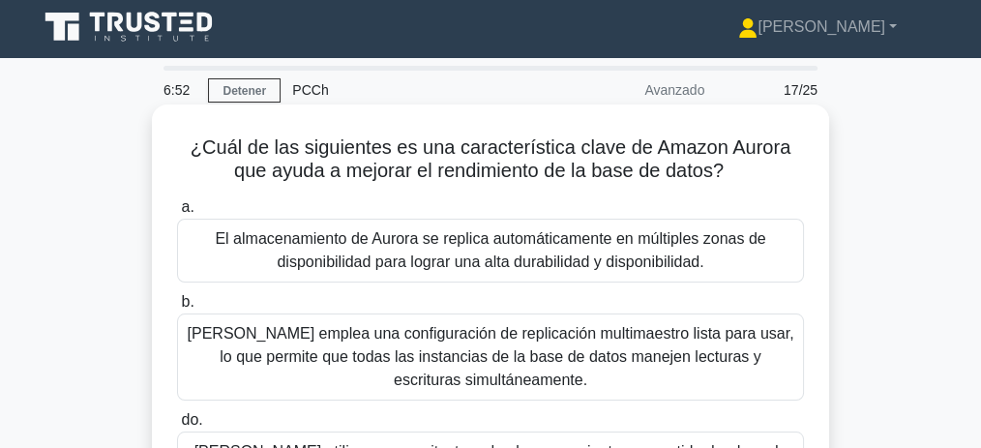
scroll to position [0, 0]
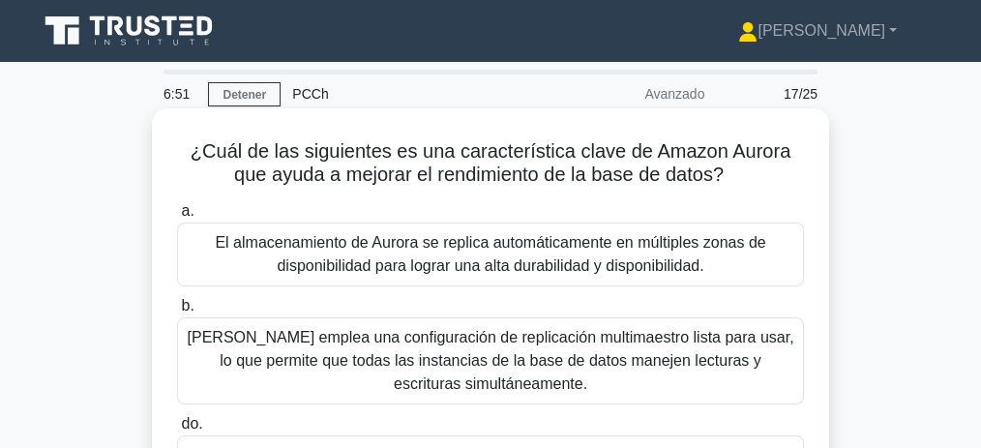
click at [574, 270] on font "El almacenamiento de Aurora se replica automáticamente en múltiples zonas de di…" at bounding box center [490, 254] width 550 height 40
click at [177, 218] on input "a. El almacenamiento de Aurora se replica automáticamente en múltiples zonas de…" at bounding box center [177, 211] width 0 height 13
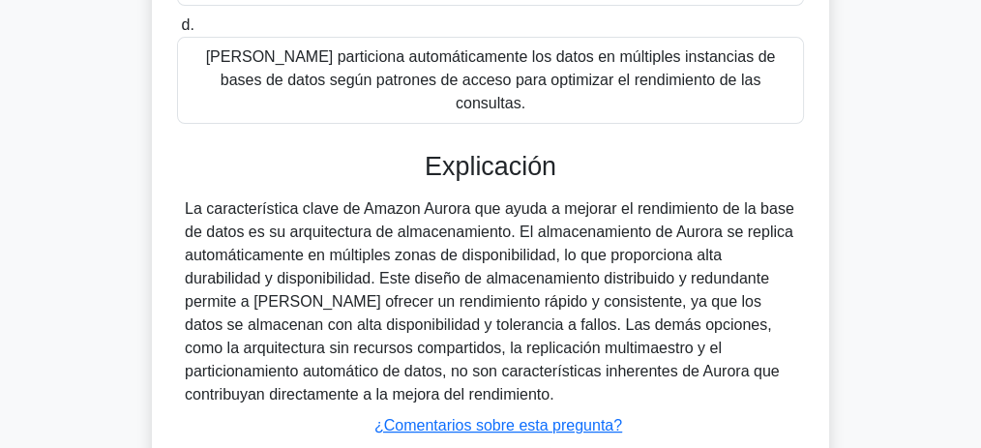
scroll to position [580, 0]
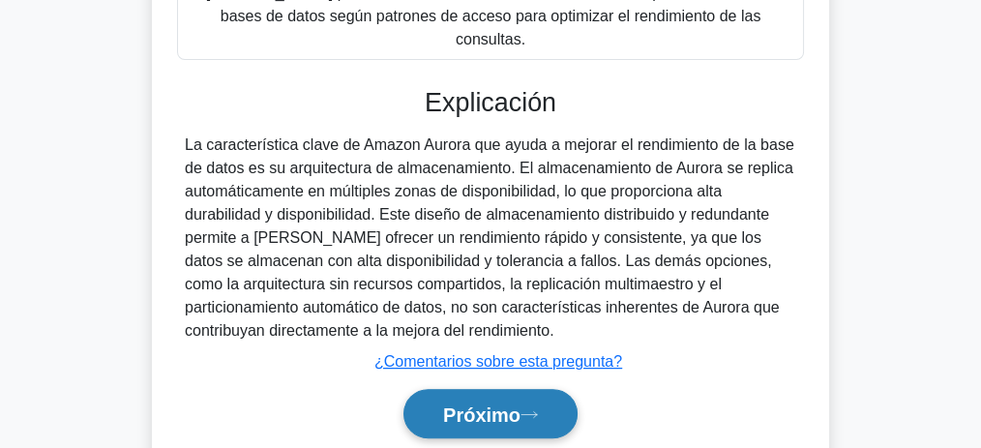
click at [513, 404] on font "Próximo" at bounding box center [481, 414] width 77 height 21
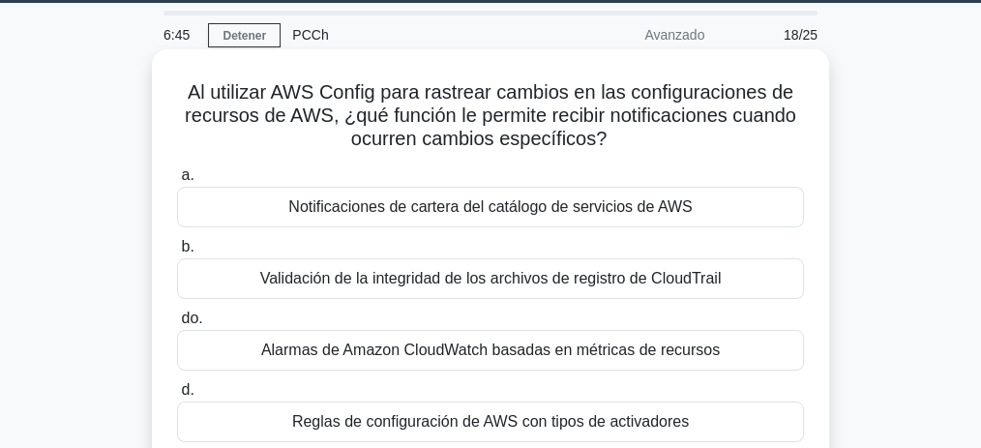
scroll to position [64, 0]
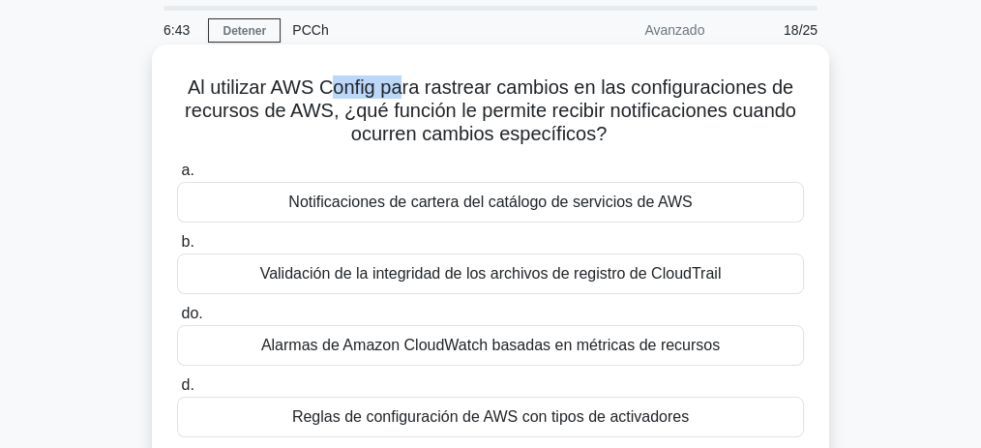
drag, startPoint x: 323, startPoint y: 88, endPoint x: 399, endPoint y: 89, distance: 75.5
click at [399, 89] on font "Al utilizar AWS Config para rastrear cambios en las configuraciones de recursos…" at bounding box center [490, 110] width 611 height 68
drag, startPoint x: 450, startPoint y: 93, endPoint x: 609, endPoint y: 134, distance: 165.0
click at [609, 134] on h5 "Al utilizar AWS Config para rastrear cambios en las configuraciones de recursos…" at bounding box center [490, 111] width 631 height 72
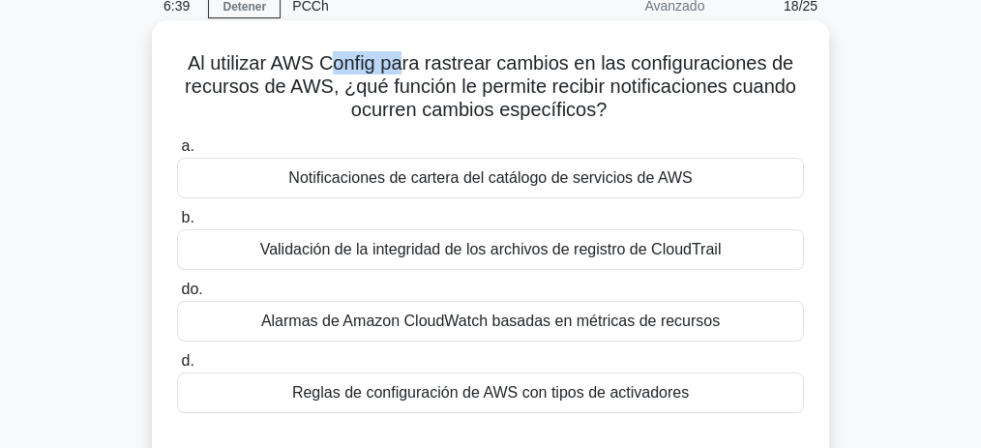
scroll to position [129, 0]
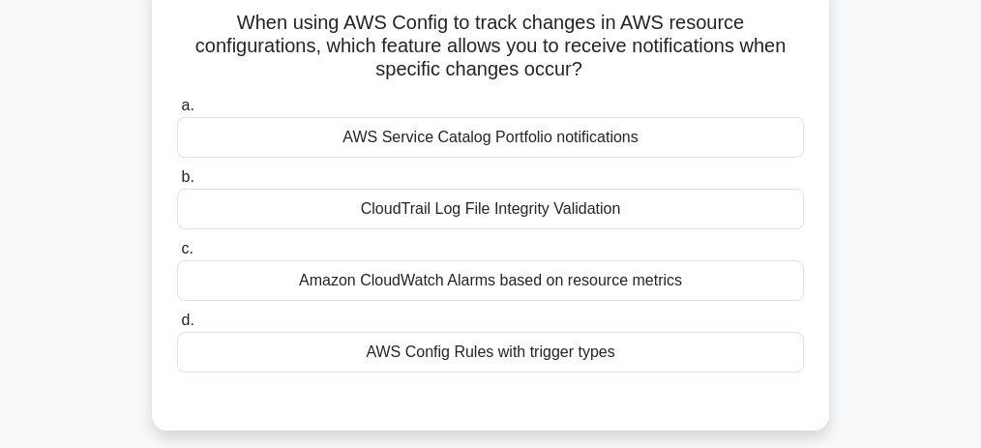
click at [578, 130] on div "AWS Service Catalog Portfolio notifications" at bounding box center [490, 137] width 627 height 41
click at [177, 112] on input "a. AWS Service Catalog Portfolio notifications" at bounding box center [177, 106] width 0 height 13
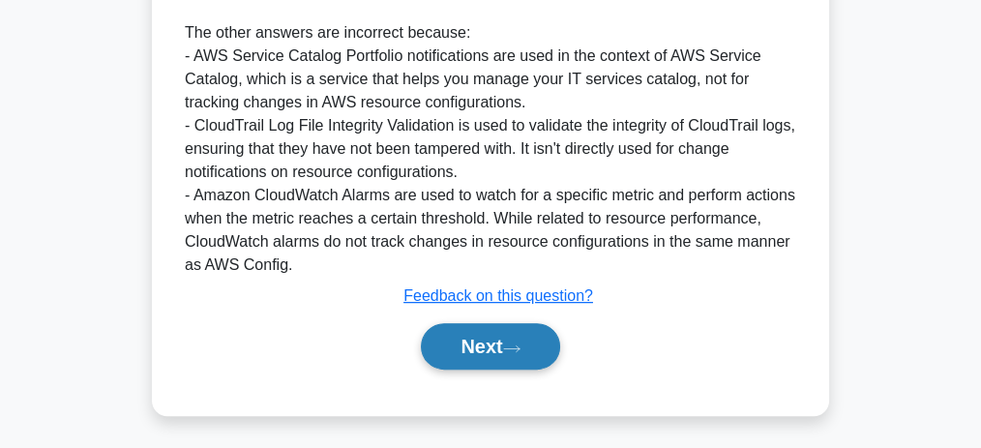
click at [531, 344] on button "Next" at bounding box center [490, 346] width 138 height 46
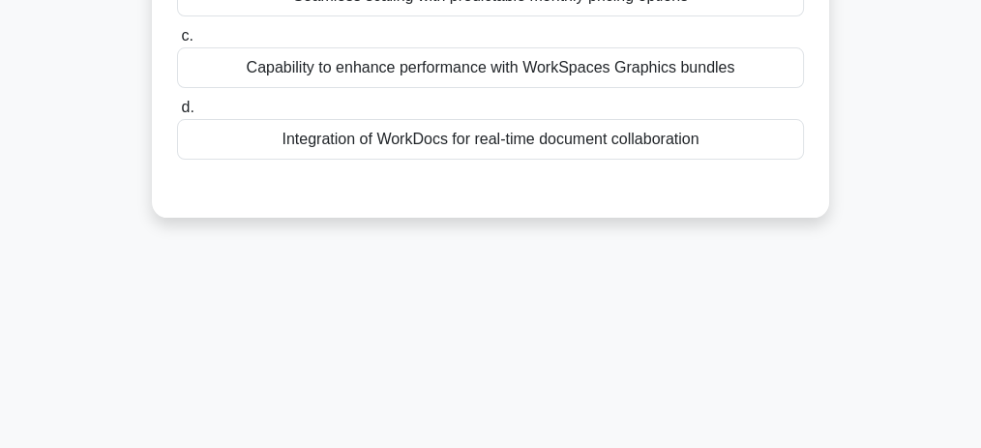
scroll to position [134, 0]
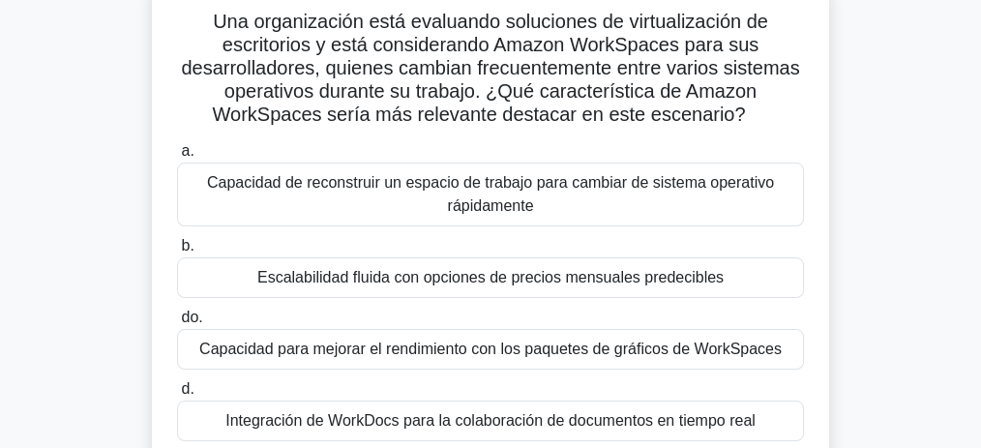
click at [842, 107] on div "Una organización está evaluando soluciones de virtualización de escritorios y e…" at bounding box center [490, 251] width 929 height 544
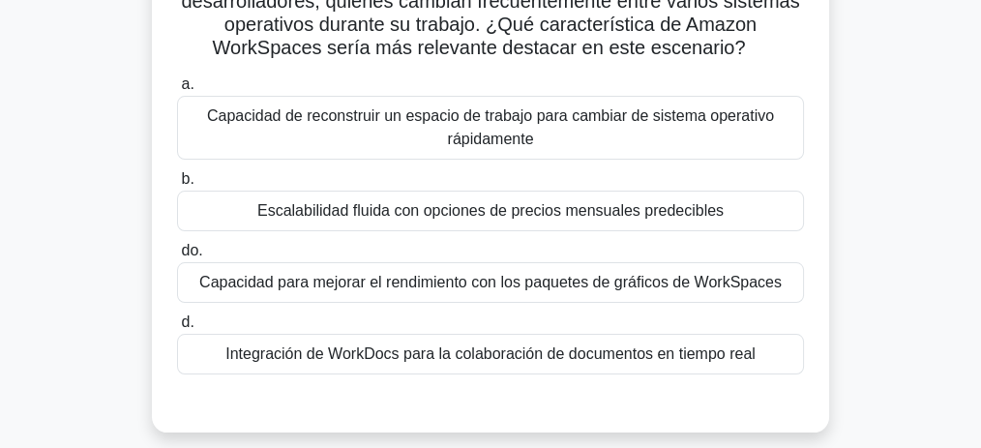
scroll to position [199, 0]
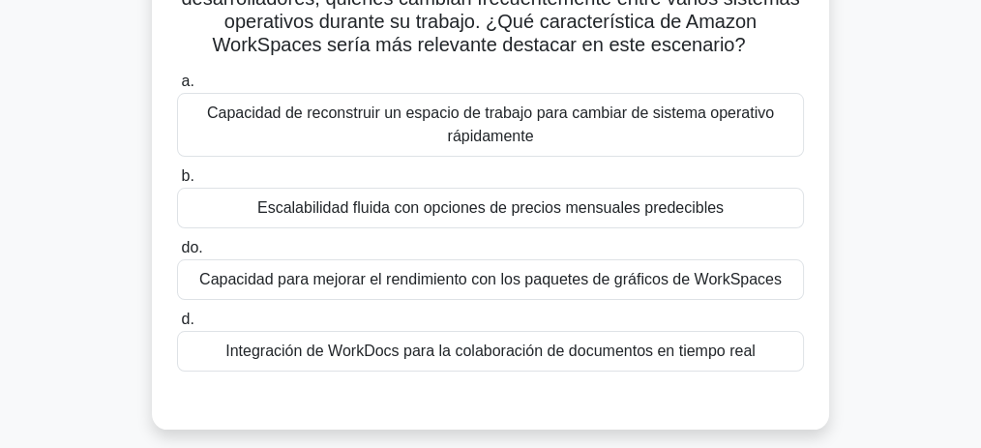
click at [553, 208] on font "Escalabilidad fluida con opciones de precios mensuales predecibles" at bounding box center [490, 207] width 466 height 16
click at [177, 183] on input "b. Escalabilidad fluida con opciones de precios mensuales predecibles" at bounding box center [177, 176] width 0 height 13
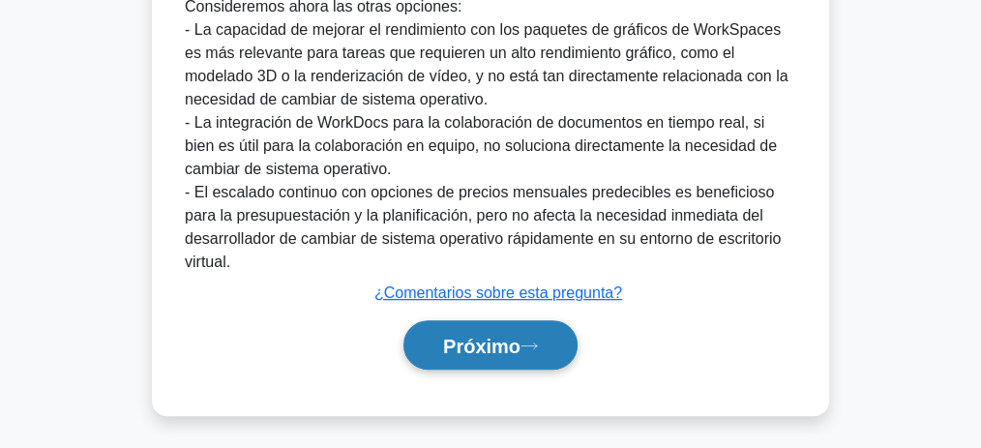
click at [520, 338] on font "Próximo" at bounding box center [481, 346] width 77 height 21
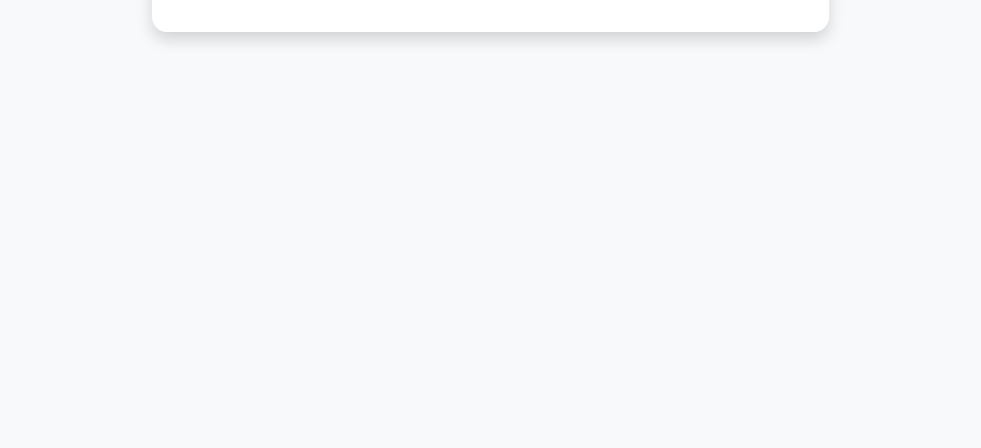
scroll to position [597, 0]
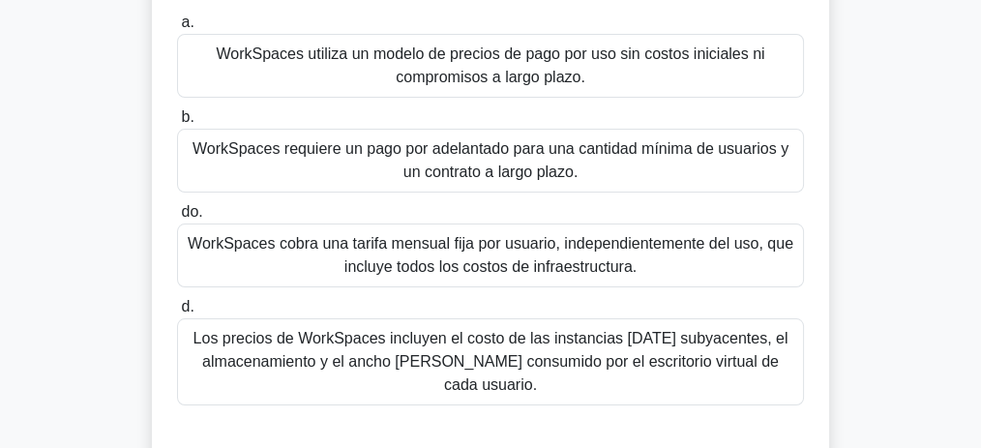
scroll to position [193, 0]
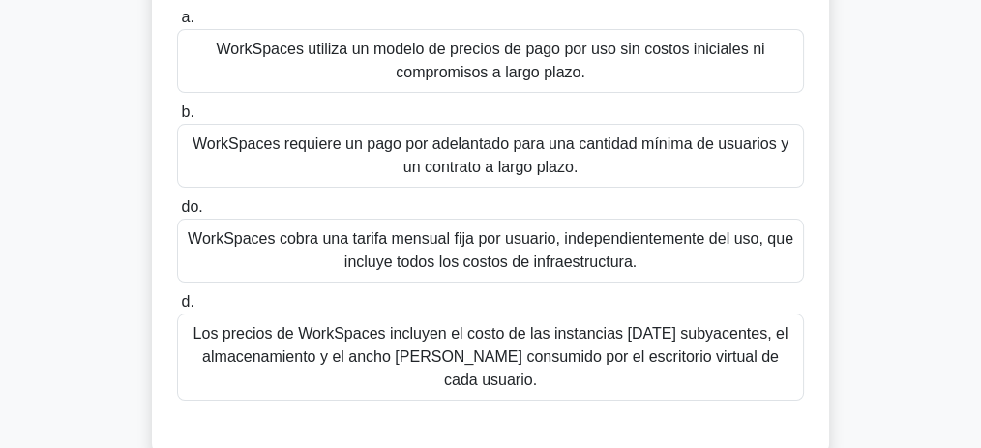
click at [490, 65] on font "WorkSpaces utiliza un modelo de precios de pago por uso sin costos iniciales ni…" at bounding box center [490, 61] width 549 height 40
click at [177, 24] on input "a. WorkSpaces utiliza un modelo de precios de pago por uso sin costos iniciales…" at bounding box center [177, 18] width 0 height 13
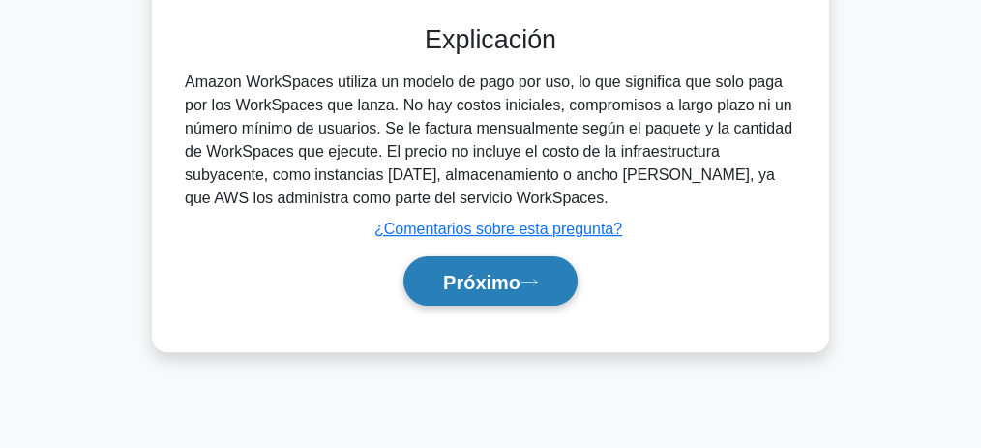
click at [508, 256] on button "Próximo" at bounding box center [490, 280] width 174 height 49
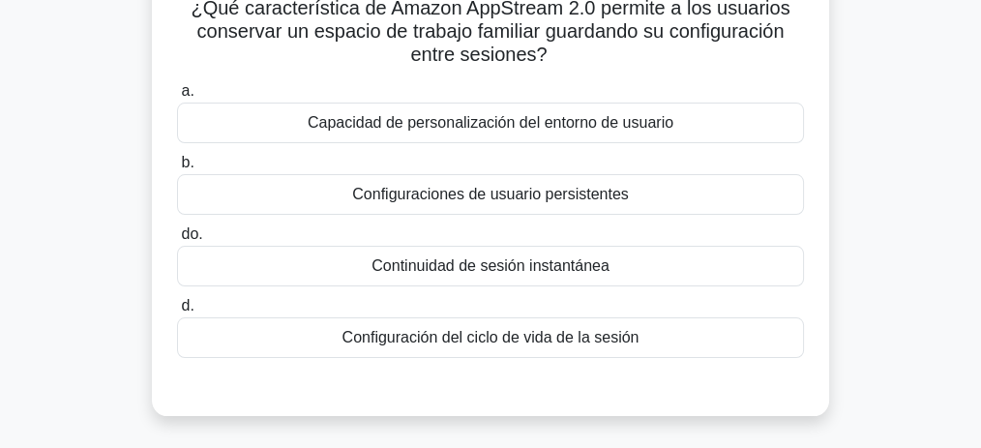
scroll to position [145, 0]
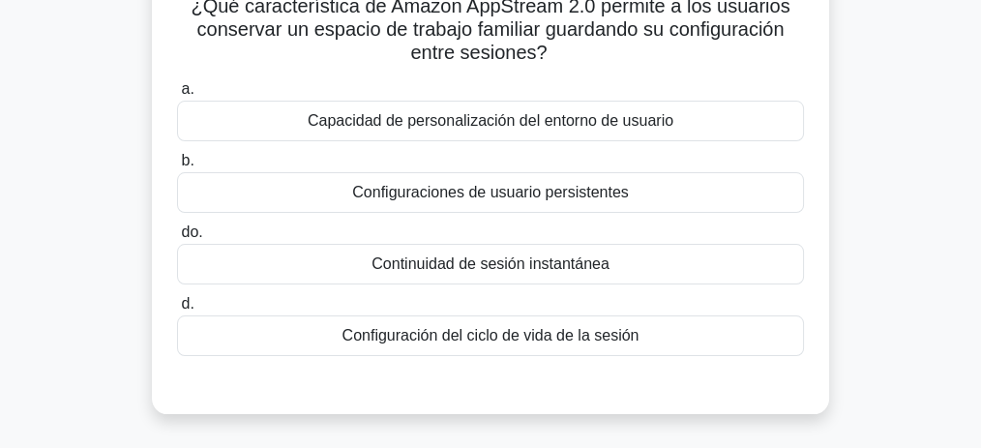
click at [555, 267] on font "Continuidad de sesión instantánea" at bounding box center [490, 263] width 238 height 16
click at [177, 239] on input "do. Continuidad de sesión instantánea" at bounding box center [177, 232] width 0 height 13
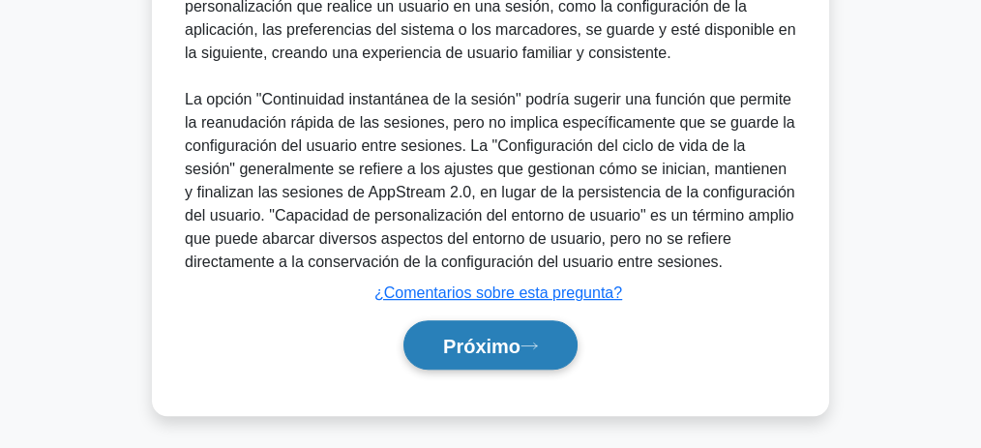
click at [559, 332] on button "Próximo" at bounding box center [490, 344] width 174 height 49
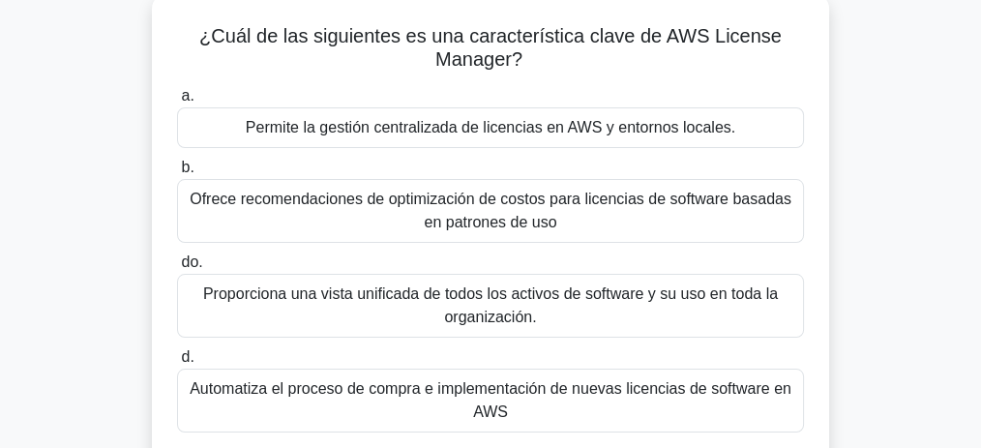
scroll to position [117, 0]
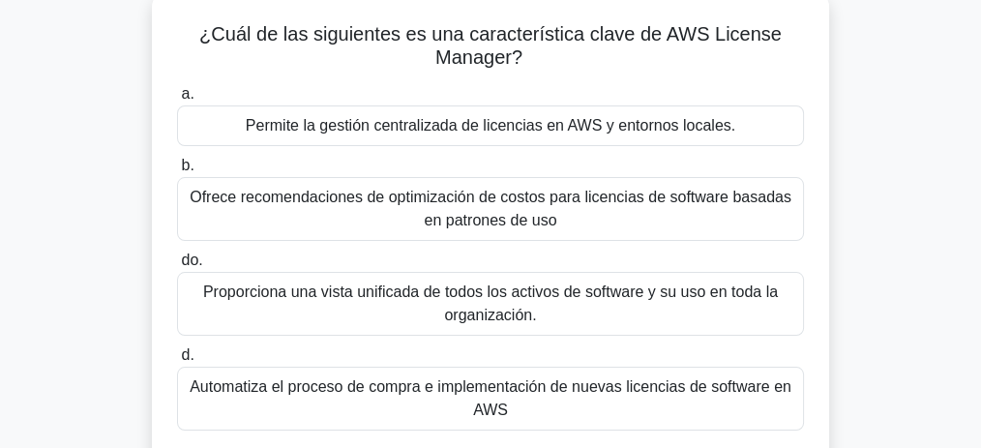
click at [604, 124] on font "Permite la gestión centralizada de licencias en AWS y entornos locales." at bounding box center [491, 125] width 490 height 16
click at [177, 101] on input "a. Permite la gestión centralizada de licencias en AWS y entornos locales." at bounding box center [177, 94] width 0 height 13
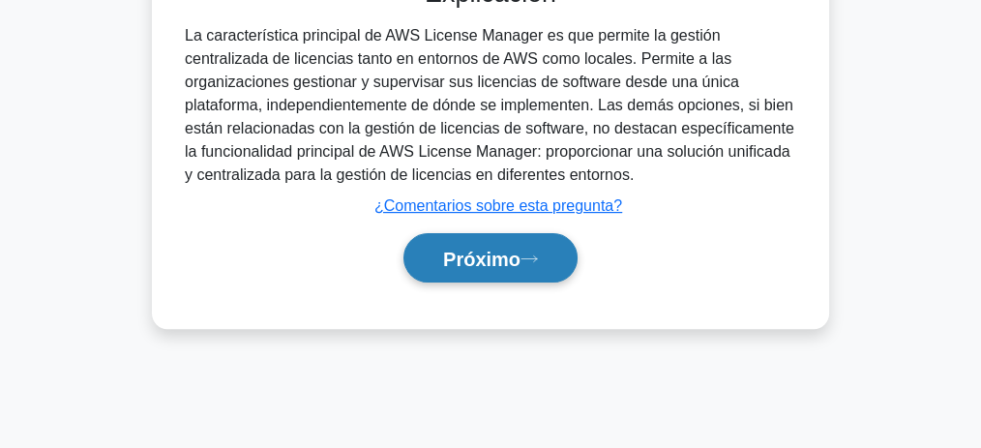
click at [552, 258] on button "Próximo" at bounding box center [490, 257] width 174 height 49
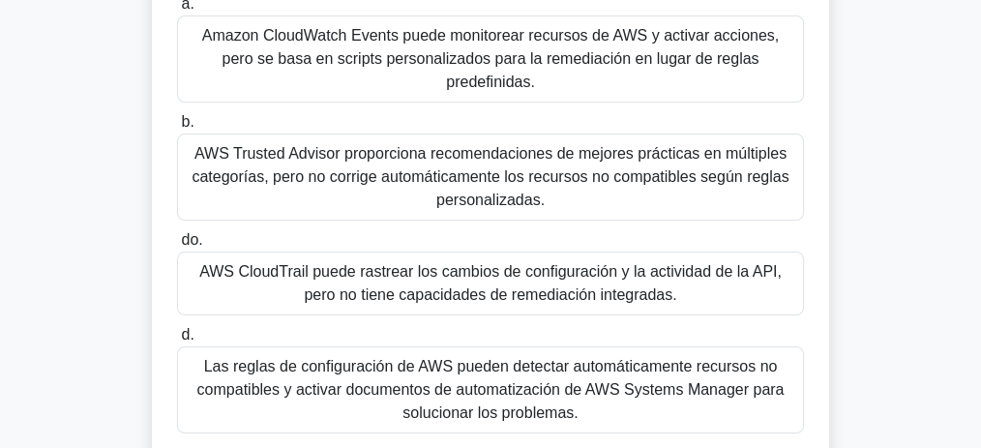
scroll to position [210, 0]
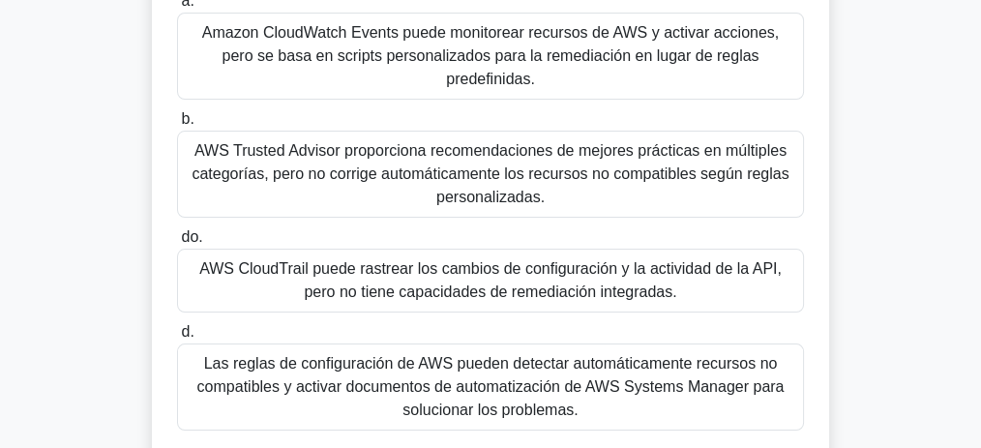
click at [616, 402] on font "Las reglas de configuración de AWS pueden detectar automáticamente recursos no …" at bounding box center [490, 387] width 609 height 70
click at [177, 339] on input "d. Las reglas de configuración de AWS pueden detectar automáticamente recursos …" at bounding box center [177, 332] width 0 height 13
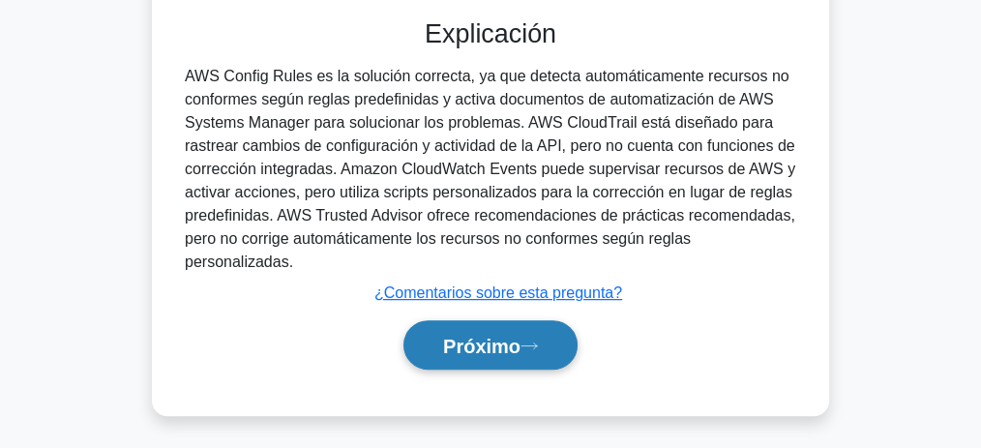
click at [531, 350] on button "Próximo" at bounding box center [490, 344] width 174 height 49
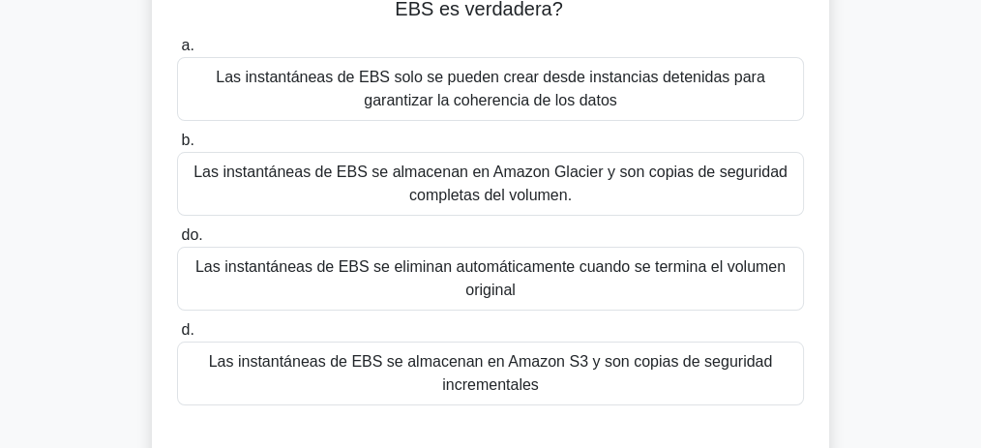
scroll to position [167, 0]
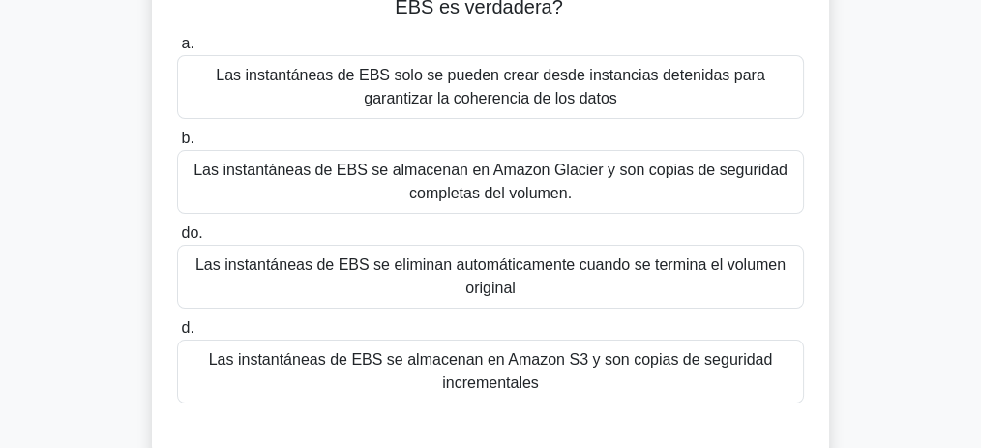
click at [507, 175] on font "Las instantáneas de EBS se almacenan en Amazon Glacier y son copias de segurida…" at bounding box center [490, 182] width 594 height 40
click at [177, 145] on input "b. Las instantáneas de EBS se almacenan en Amazon Glacier y son copias de segur…" at bounding box center [177, 139] width 0 height 13
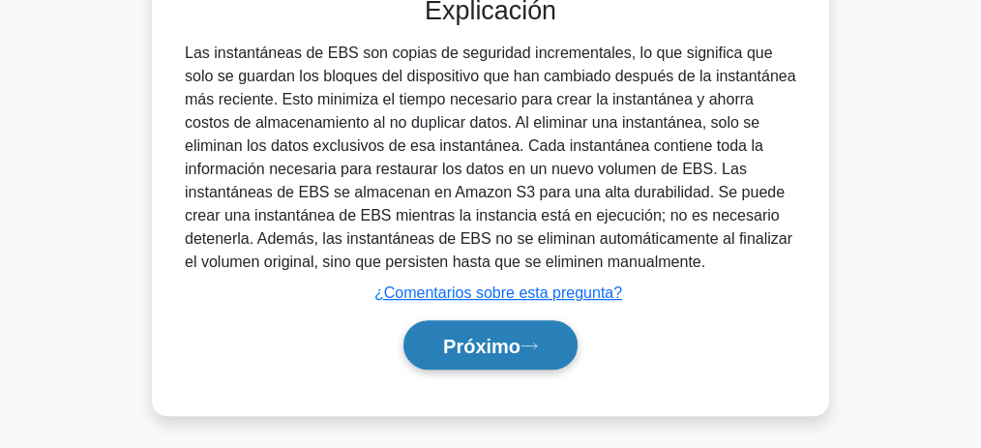
click at [532, 343] on icon at bounding box center [528, 346] width 17 height 11
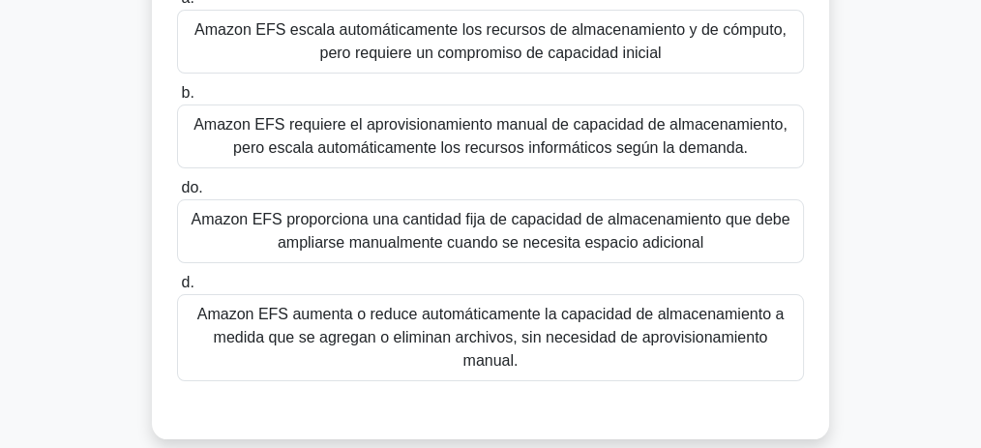
scroll to position [218, 0]
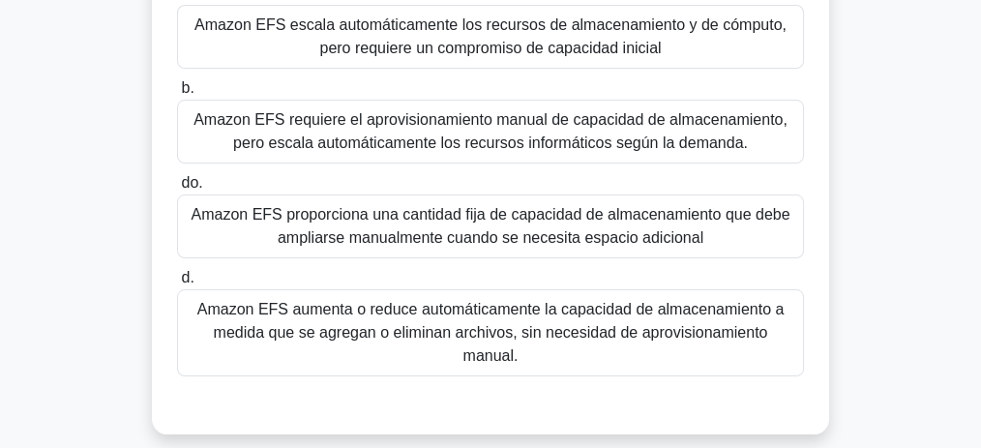
click at [509, 345] on div "Amazon EFS aumenta o reduce automáticamente la capacidad de almacenamiento a me…" at bounding box center [490, 332] width 627 height 87
click at [177, 284] on input "d. Amazon EFS aumenta o reduce automáticamente la capacidad de almacenamiento a…" at bounding box center [177, 278] width 0 height 13
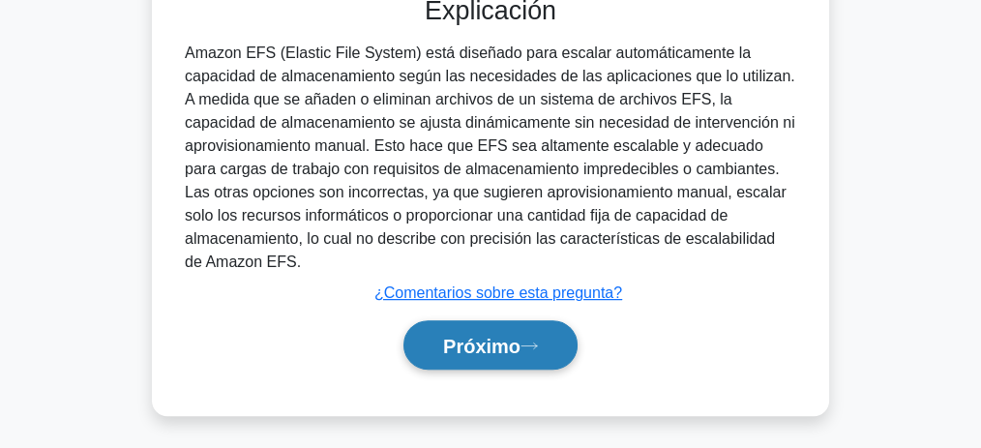
click at [508, 345] on font "Próximo" at bounding box center [481, 346] width 77 height 21
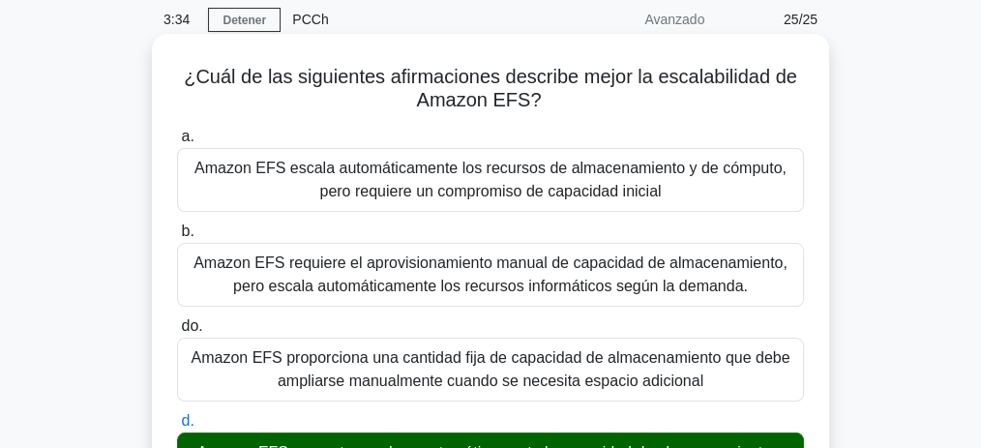
scroll to position [0, 0]
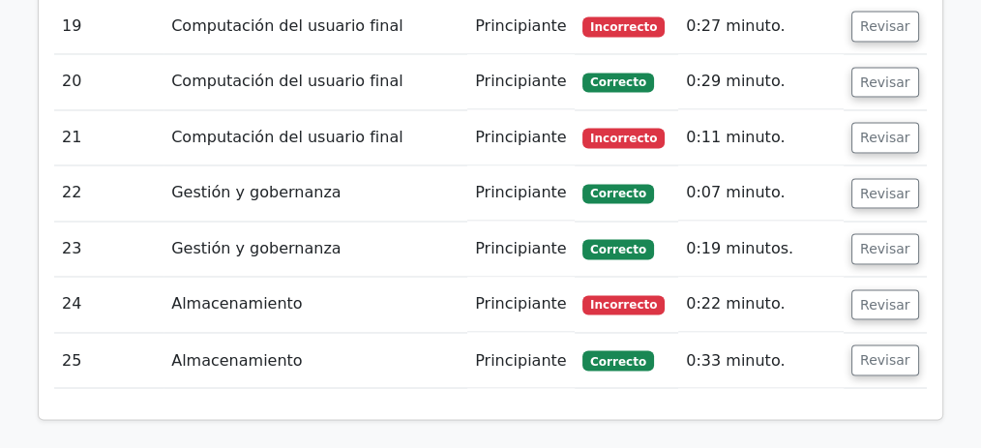
scroll to position [3483, 0]
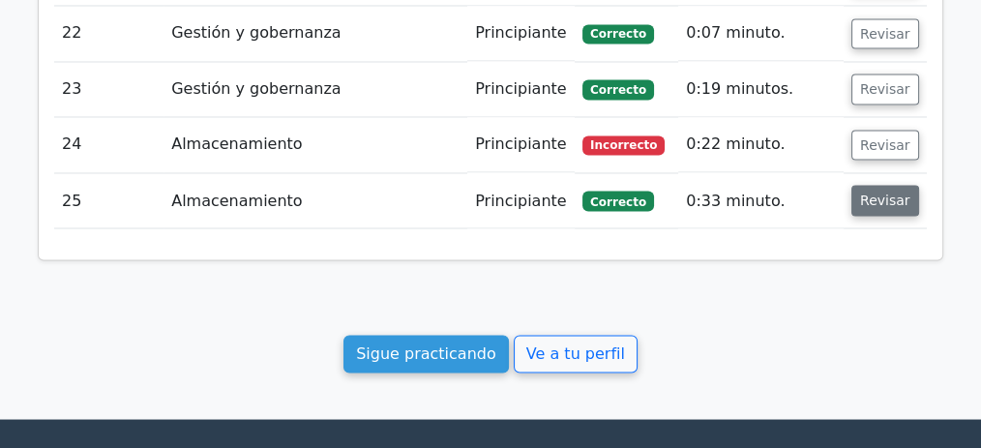
click at [872, 193] on font "Revisar" at bounding box center [885, 200] width 50 height 15
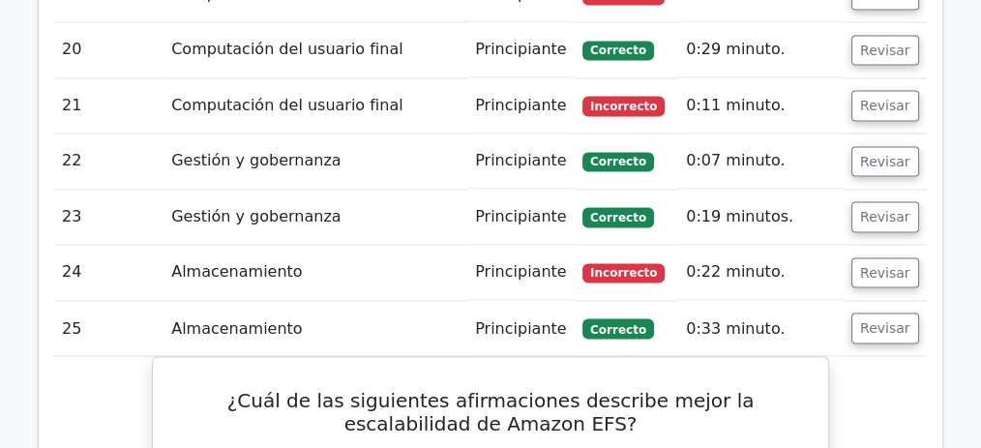
scroll to position [3353, 0]
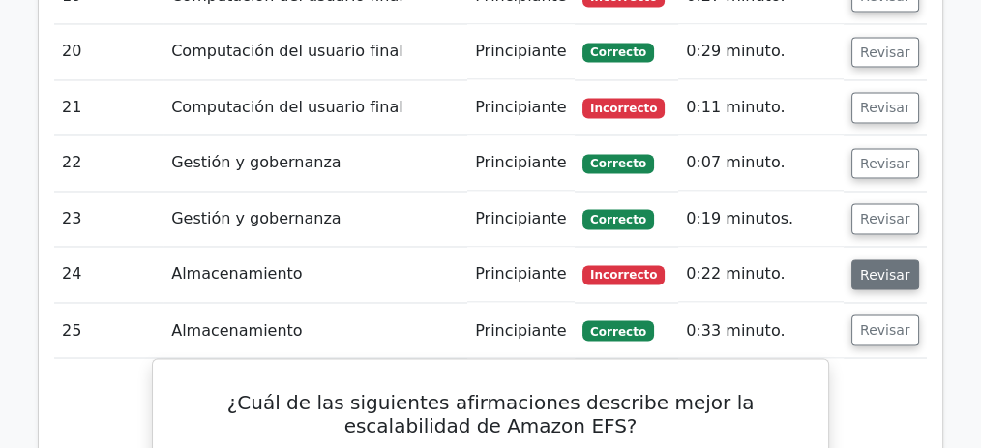
click at [877, 266] on font "Revisar" at bounding box center [885, 273] width 50 height 15
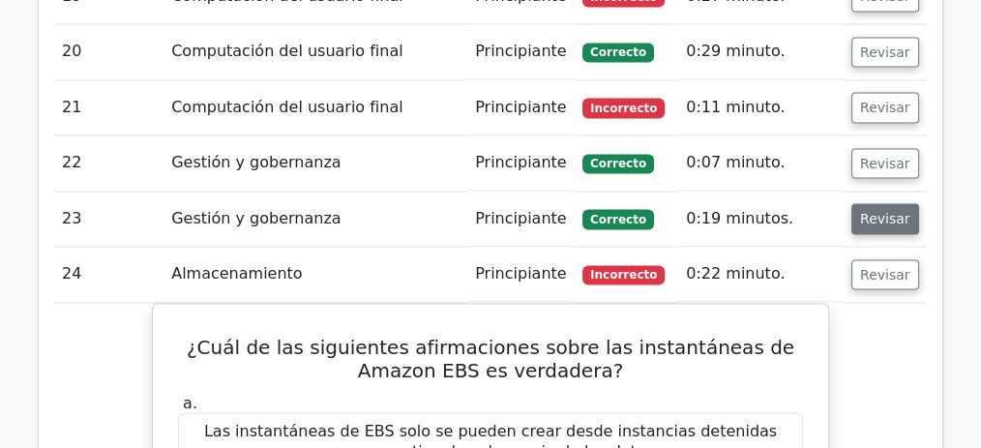
click at [880, 211] on font "Revisar" at bounding box center [885, 218] width 50 height 15
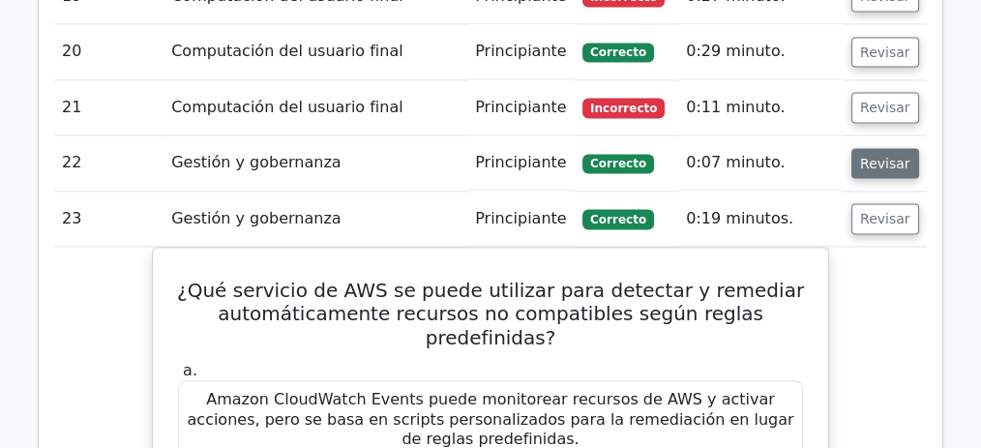
click at [876, 155] on font "Revisar" at bounding box center [885, 162] width 50 height 15
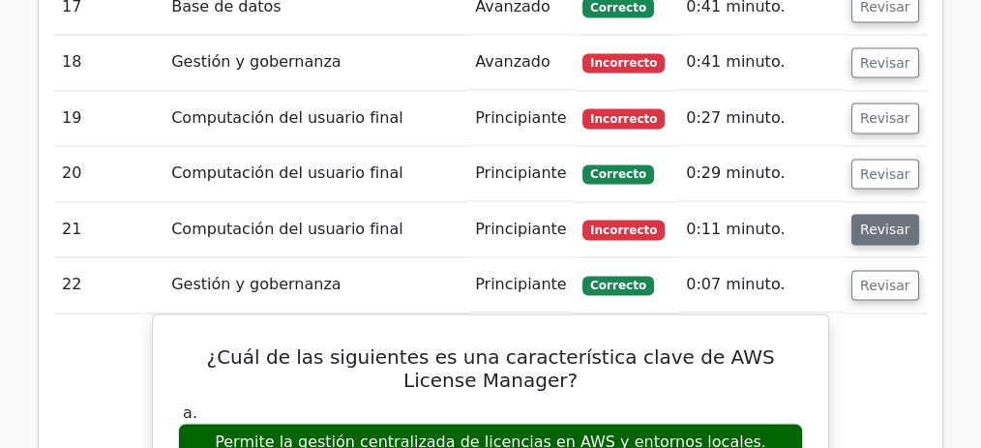
scroll to position [3224, 0]
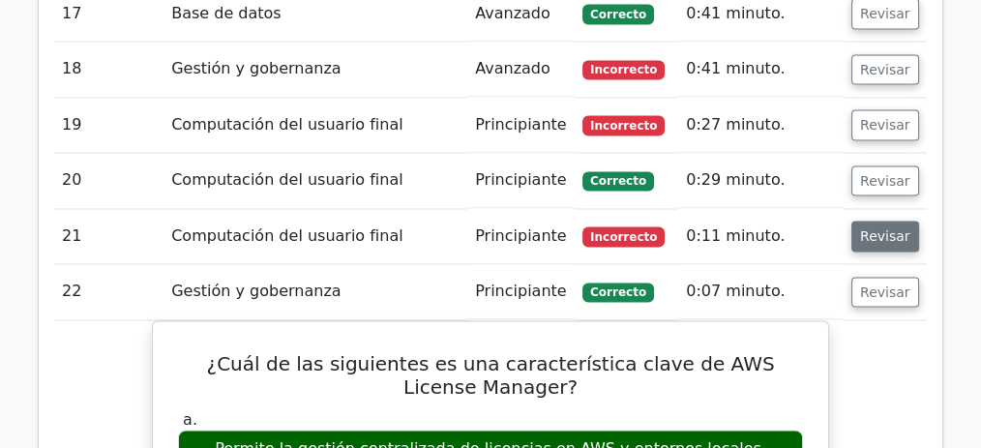
click at [877, 228] on font "Revisar" at bounding box center [885, 235] width 50 height 15
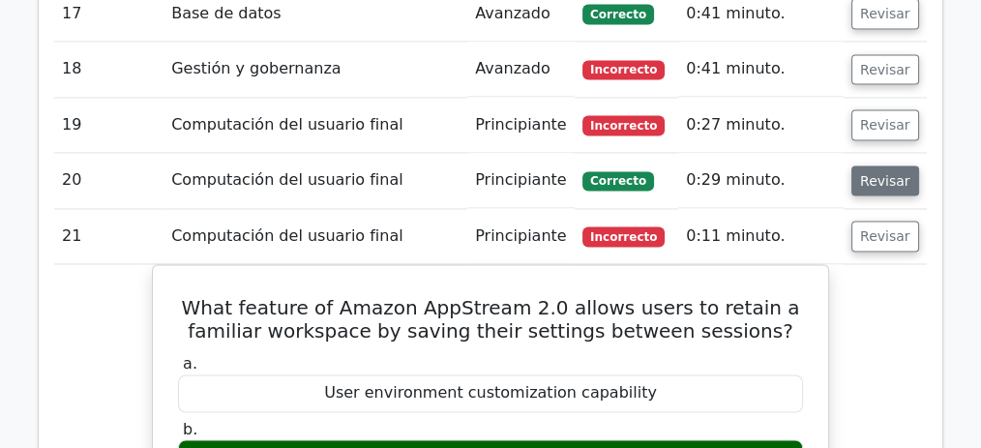
click at [878, 172] on font "Revisar" at bounding box center [885, 179] width 50 height 15
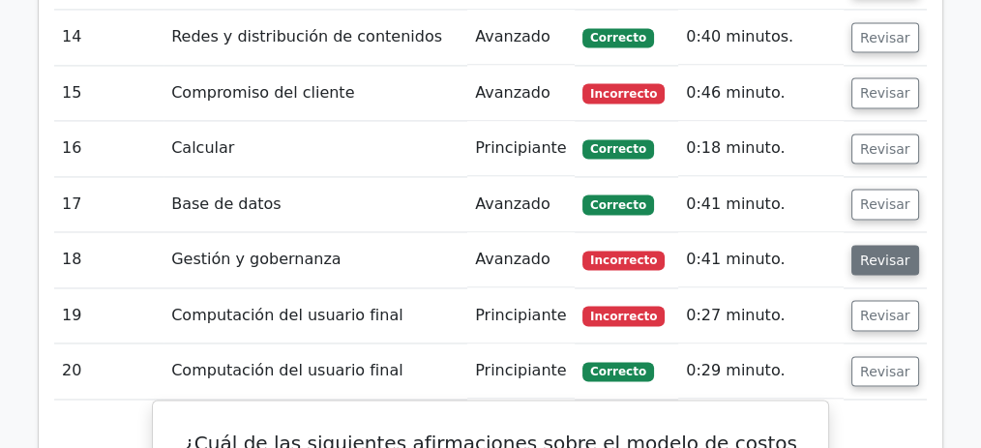
scroll to position [3031, 0]
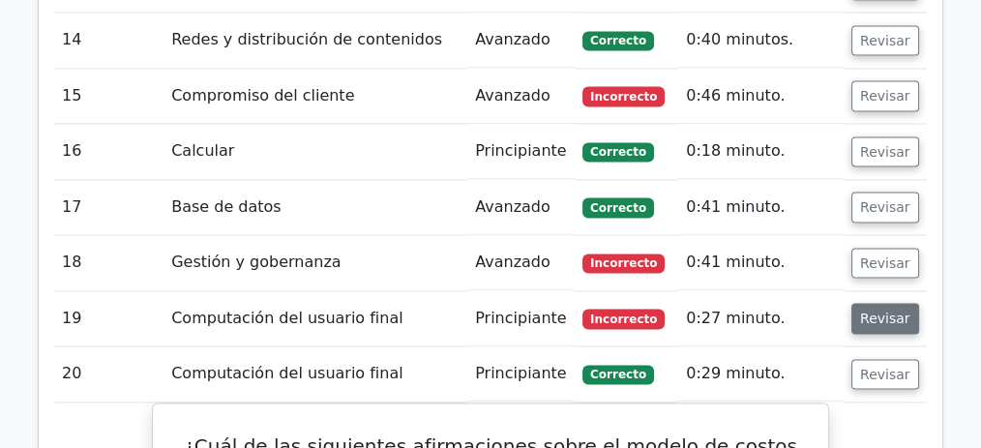
click at [870, 311] on font "Revisar" at bounding box center [885, 318] width 50 height 15
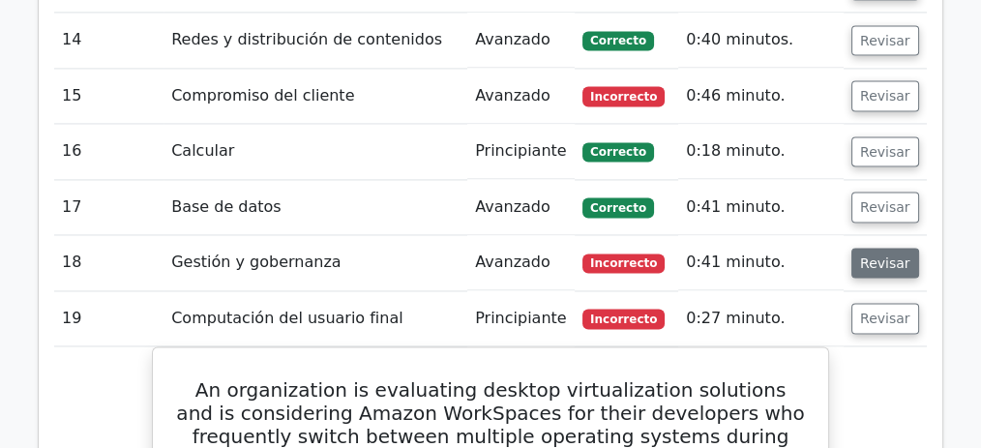
click at [870, 248] on button "Revisar" at bounding box center [885, 263] width 68 height 31
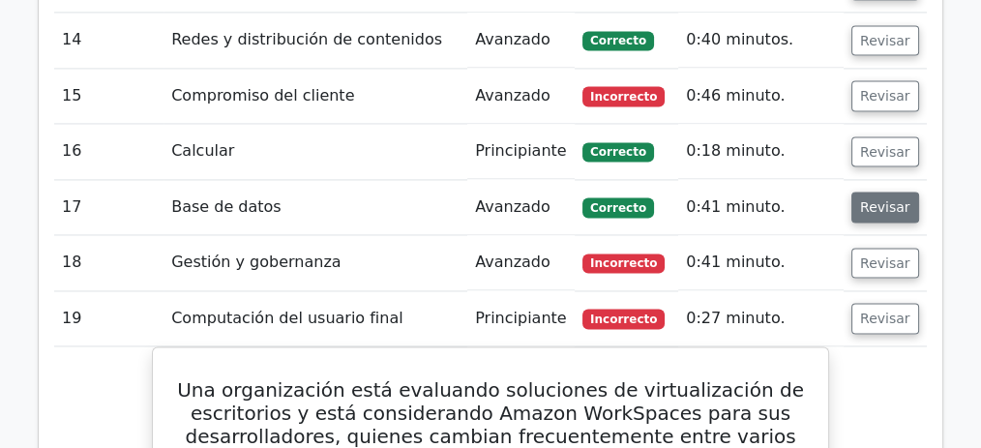
click at [872, 199] on font "Revisar" at bounding box center [885, 206] width 50 height 15
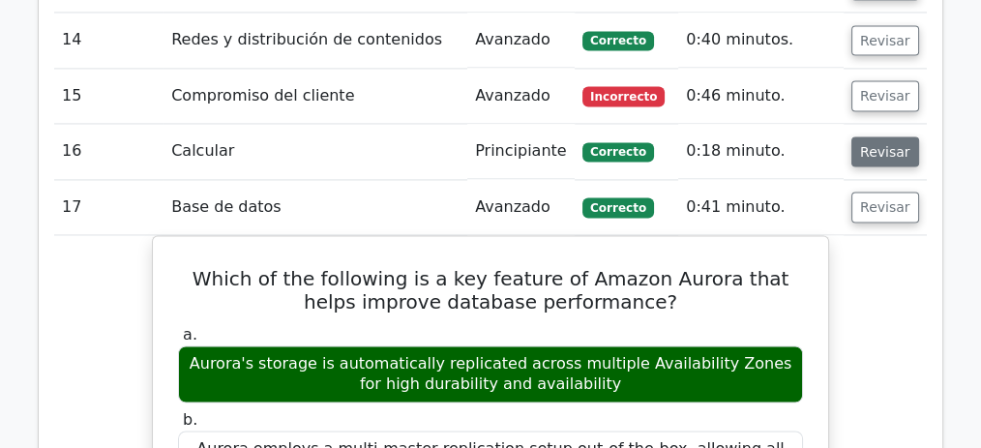
click at [874, 143] on font "Revisar" at bounding box center [885, 150] width 50 height 15
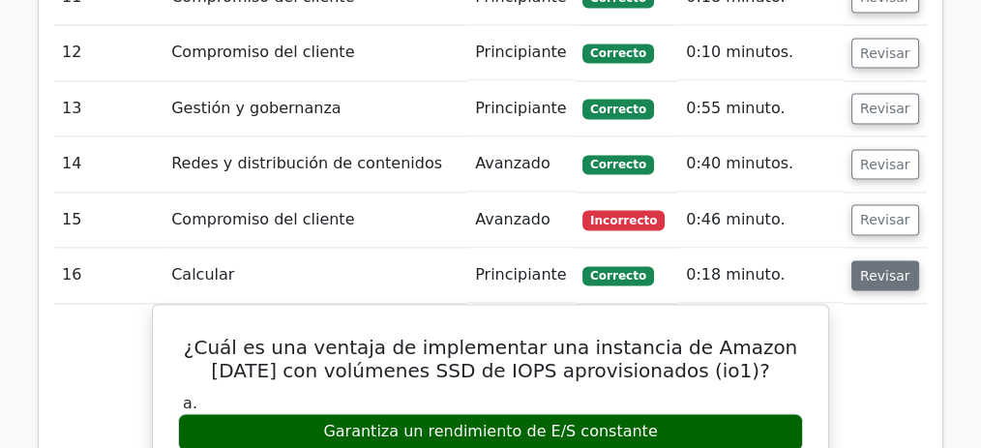
scroll to position [2902, 0]
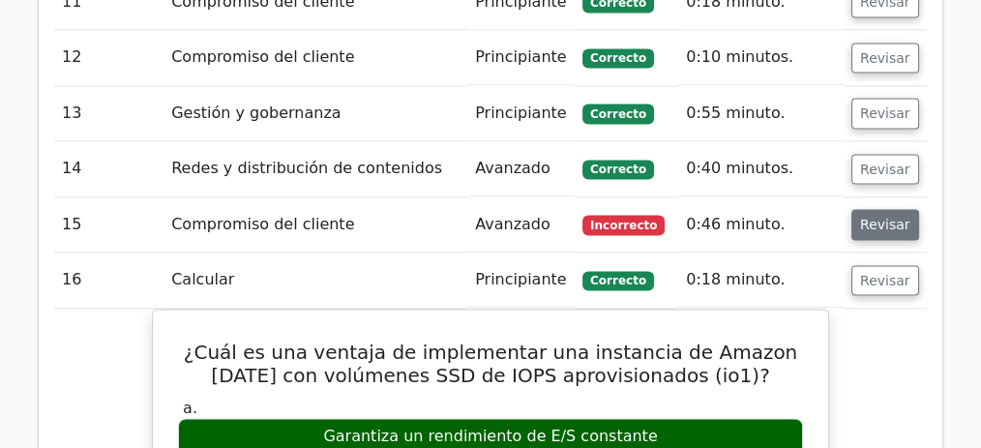
click at [879, 217] on font "Revisar" at bounding box center [885, 224] width 50 height 15
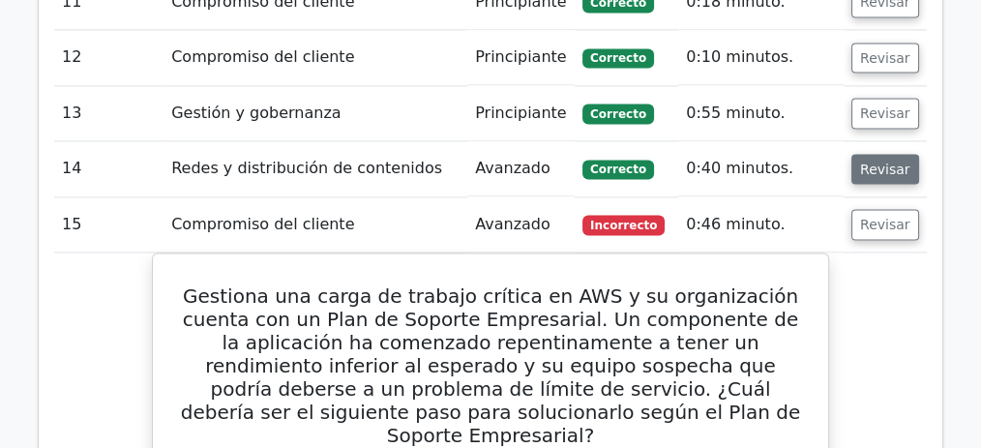
click at [875, 161] on font "Revisar" at bounding box center [885, 168] width 50 height 15
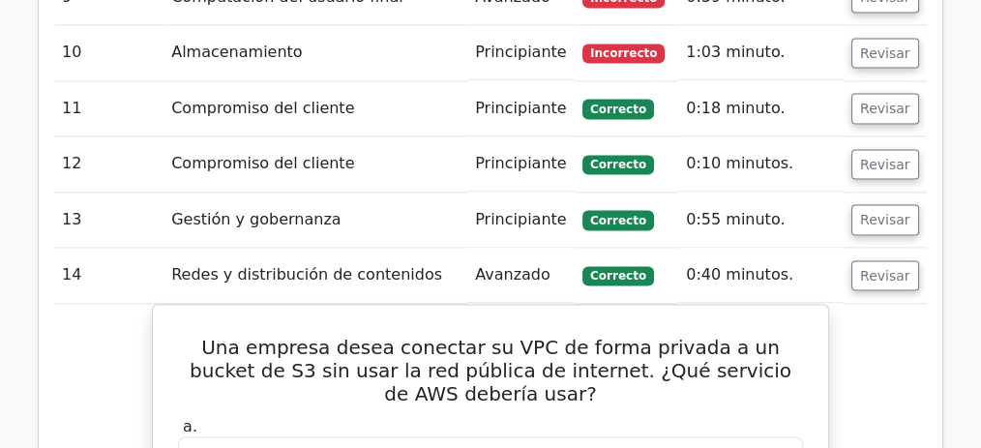
scroll to position [2709, 0]
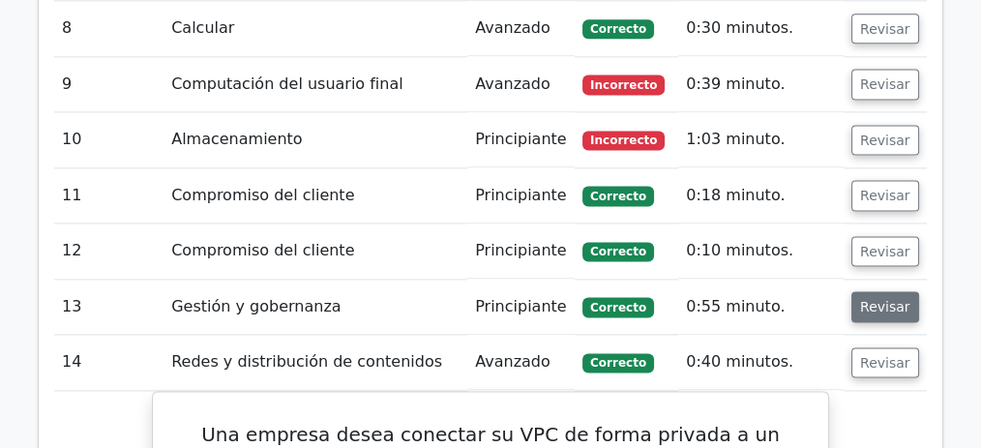
click at [876, 299] on font "Revisar" at bounding box center [885, 306] width 50 height 15
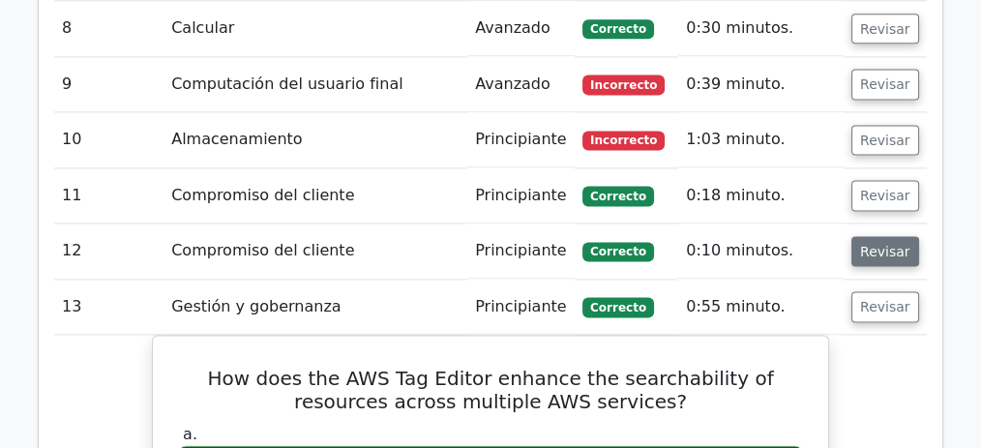
click at [870, 243] on font "Revisar" at bounding box center [885, 250] width 50 height 15
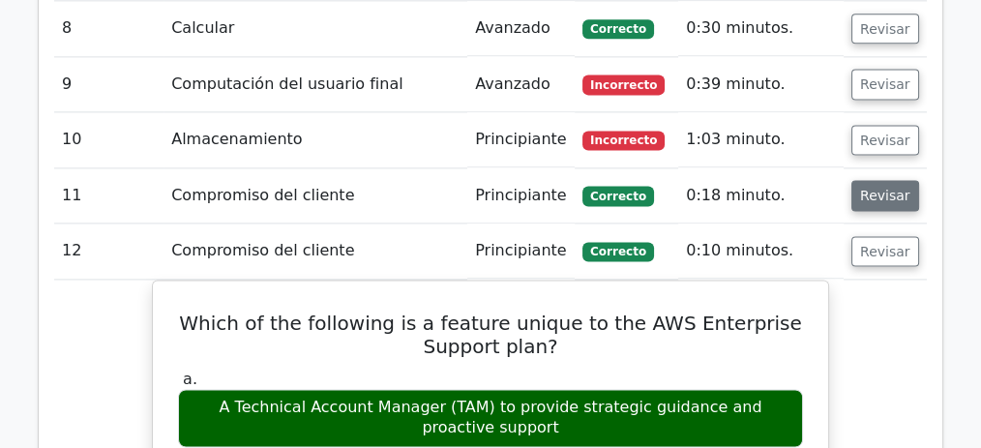
click at [876, 188] on font "Revisar" at bounding box center [885, 195] width 50 height 15
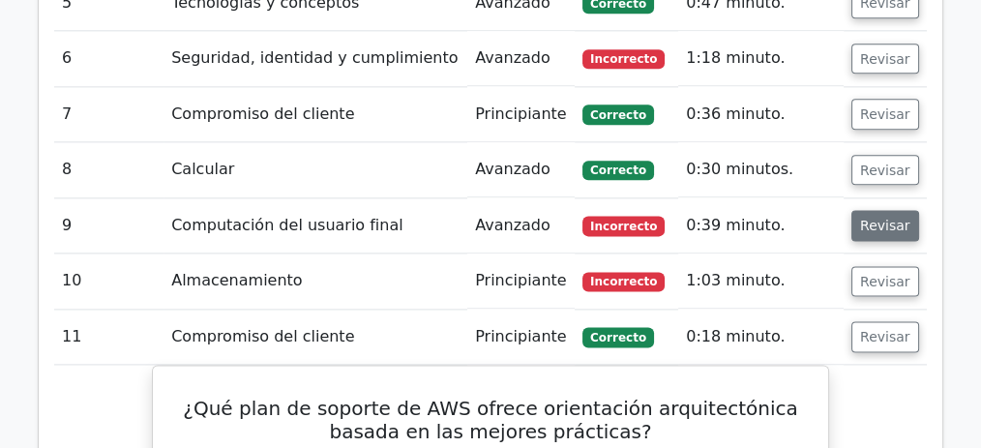
scroll to position [2515, 0]
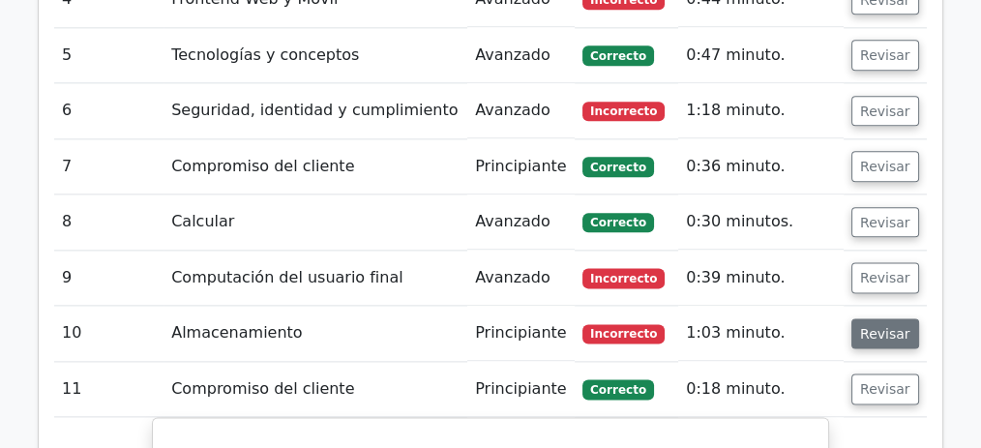
click at [876, 325] on font "Revisar" at bounding box center [885, 332] width 50 height 15
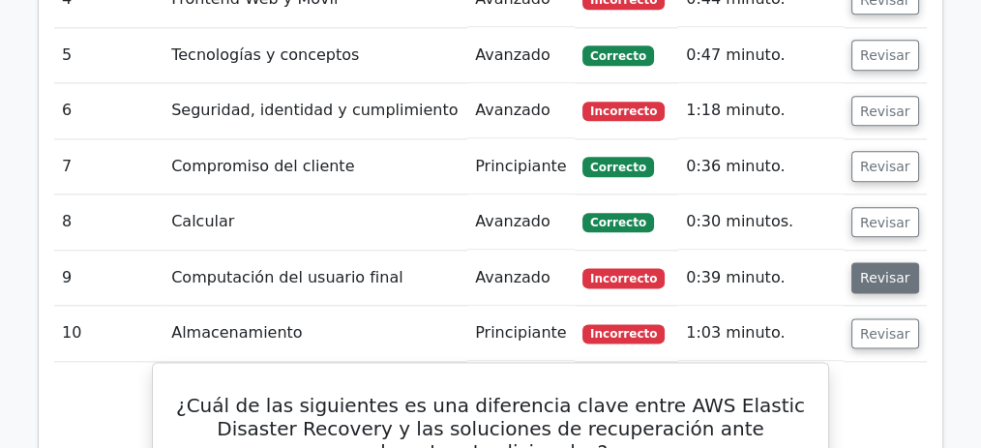
click at [869, 270] on font "Revisar" at bounding box center [885, 277] width 50 height 15
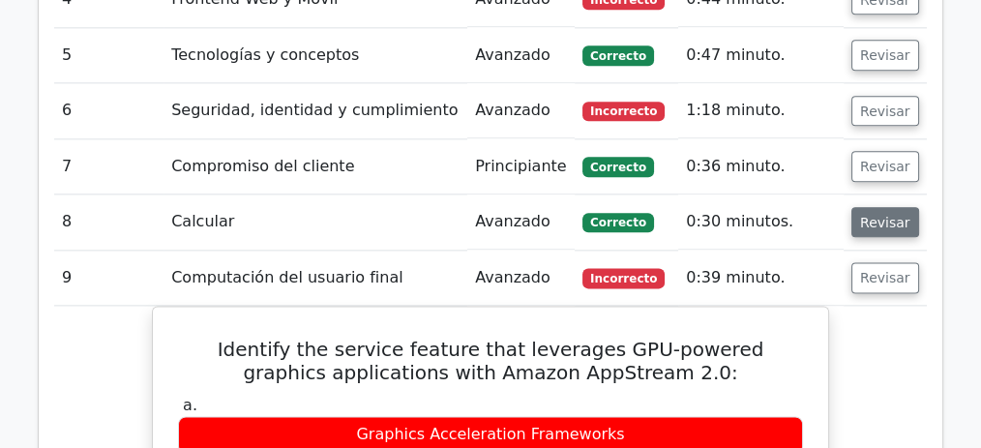
click at [879, 214] on font "Revisar" at bounding box center [885, 221] width 50 height 15
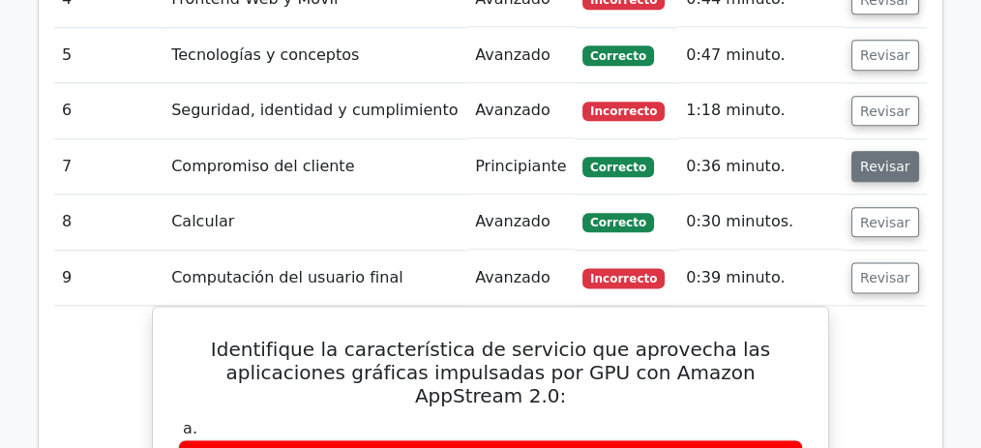
click at [881, 159] on font "Revisar" at bounding box center [885, 166] width 50 height 15
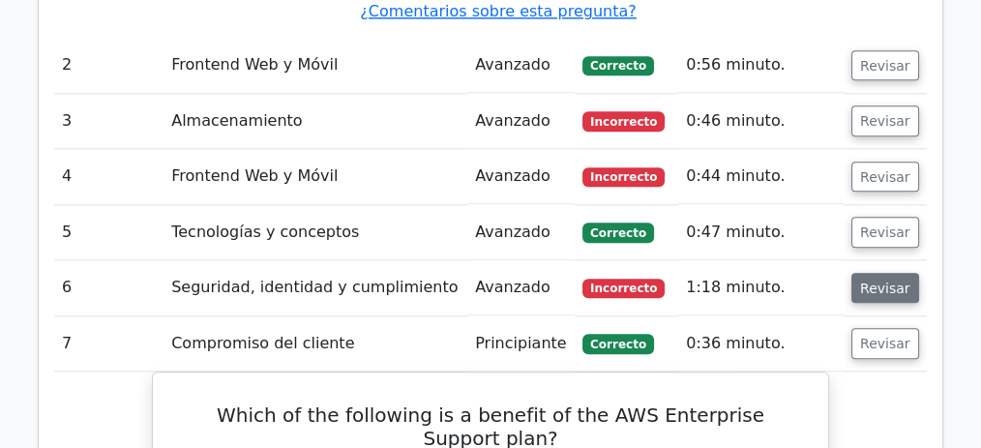
scroll to position [2322, 0]
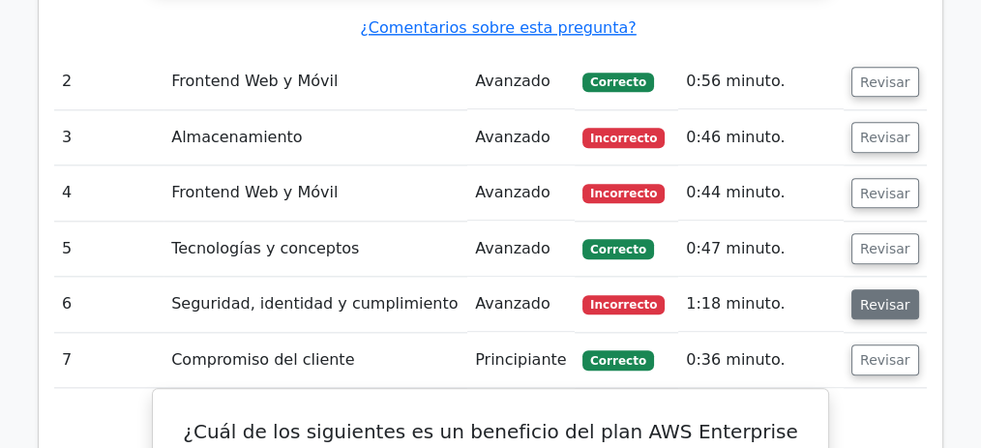
click at [883, 296] on font "Revisar" at bounding box center [885, 303] width 50 height 15
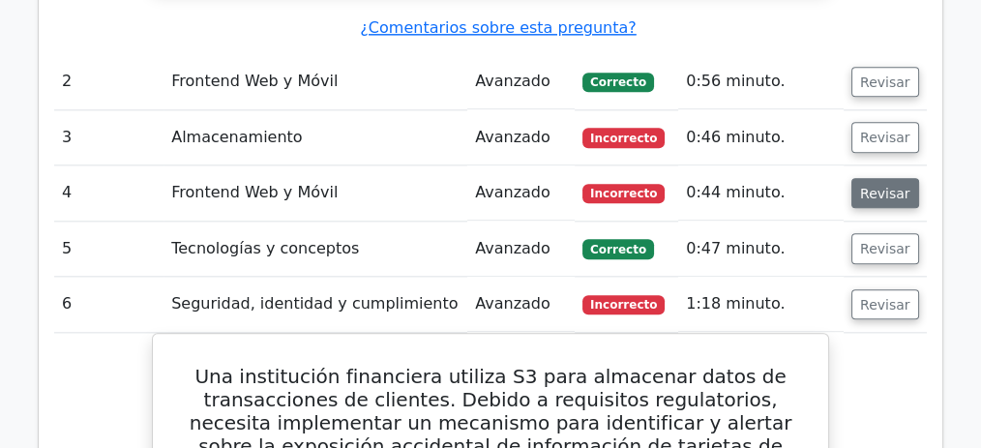
click at [883, 185] on font "Revisar" at bounding box center [885, 192] width 50 height 15
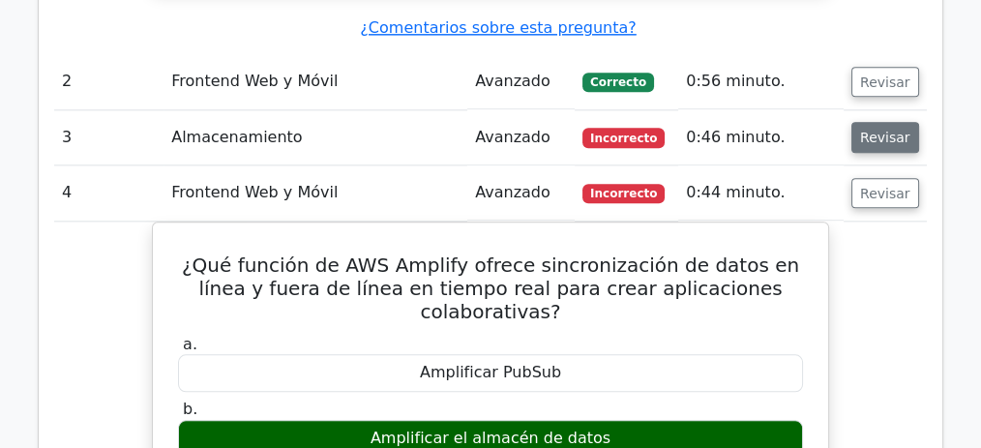
click at [876, 122] on button "Revisar" at bounding box center [885, 137] width 68 height 31
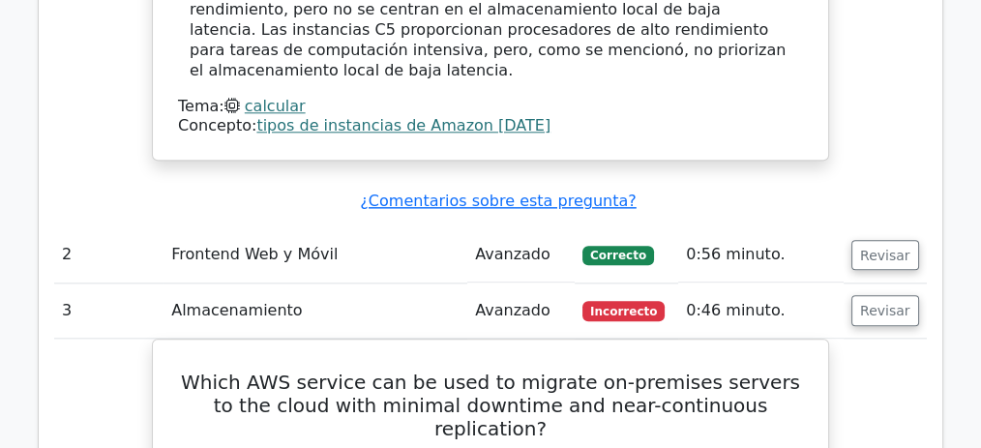
scroll to position [2128, 0]
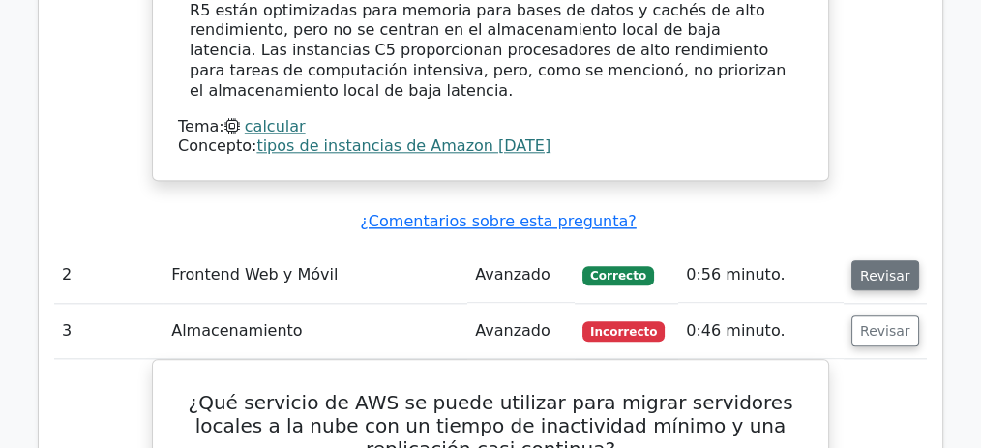
click at [876, 267] on font "Revisar" at bounding box center [885, 274] width 50 height 15
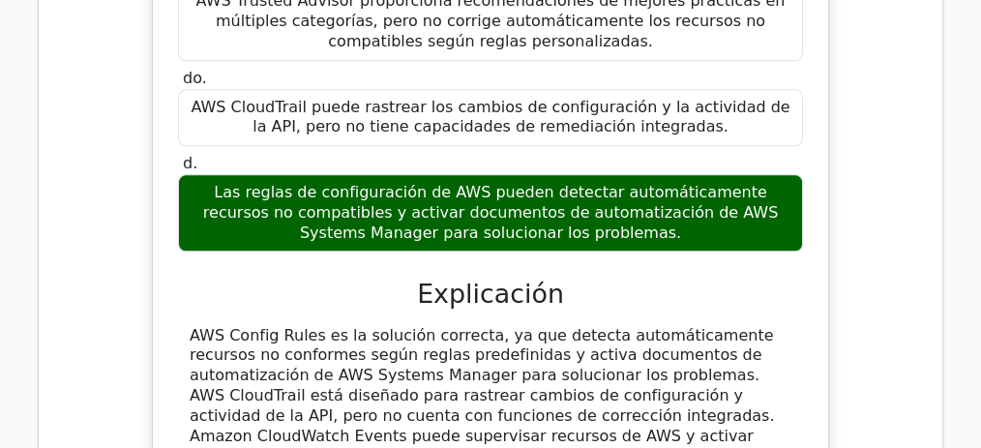
scroll to position [24722, 0]
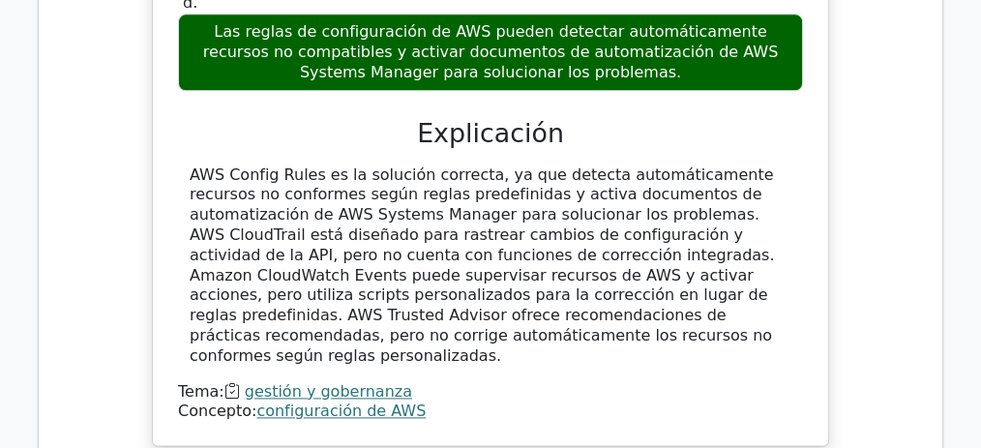
drag, startPoint x: 329, startPoint y: 306, endPoint x: 635, endPoint y: 329, distance: 306.6
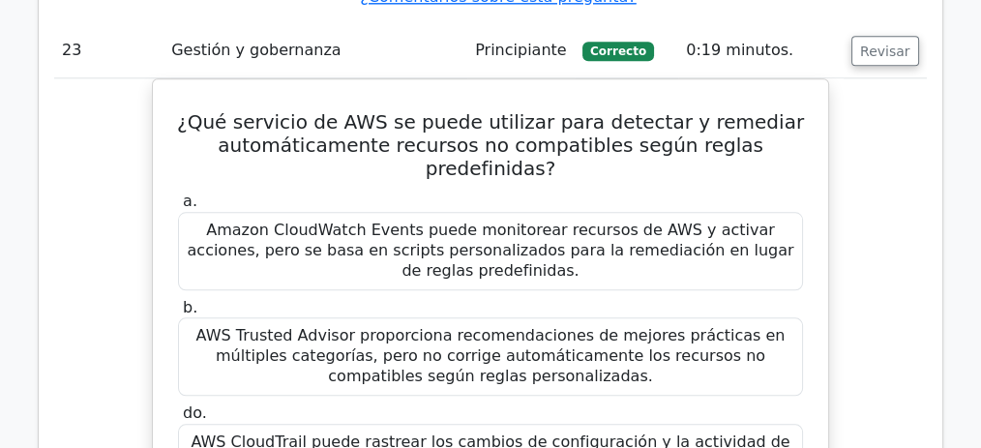
scroll to position [24078, 0]
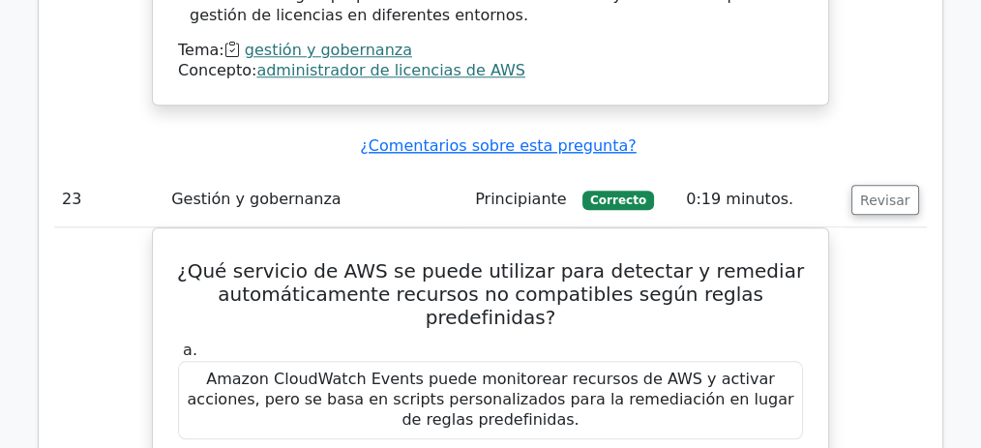
drag, startPoint x: 620, startPoint y: 178, endPoint x: 183, endPoint y: 170, distance: 437.3
drag, startPoint x: 433, startPoint y: 198, endPoint x: 421, endPoint y: 222, distance: 26.4
drag, startPoint x: 421, startPoint y: 222, endPoint x: 432, endPoint y: 243, distance: 24.2
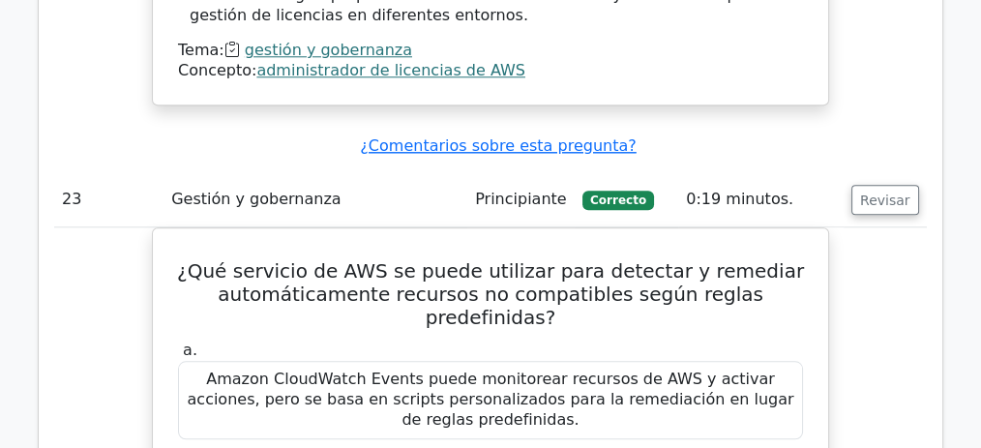
drag, startPoint x: 708, startPoint y: 298, endPoint x: 706, endPoint y: 364, distance: 65.8
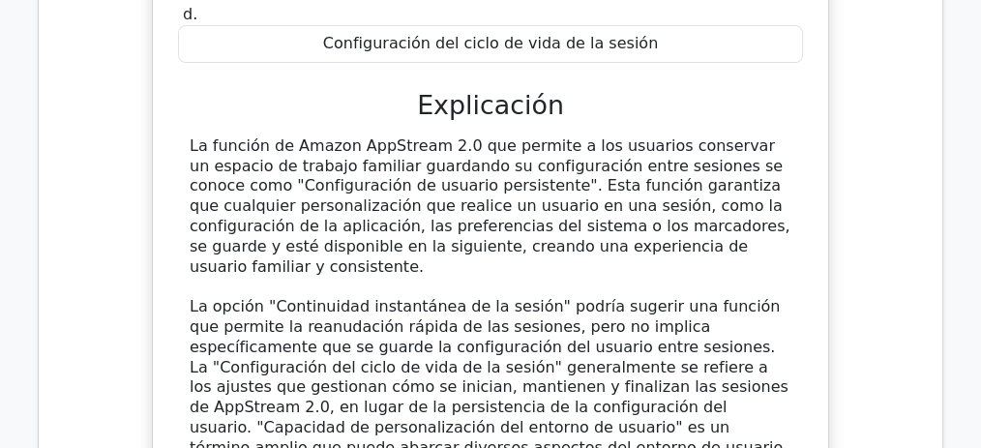
scroll to position [22723, 0]
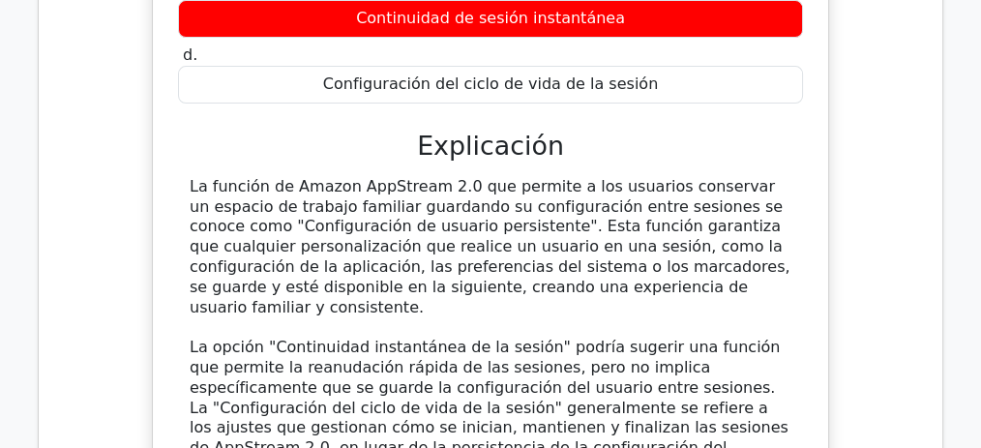
drag, startPoint x: 508, startPoint y: 155, endPoint x: 718, endPoint y: 179, distance: 211.3
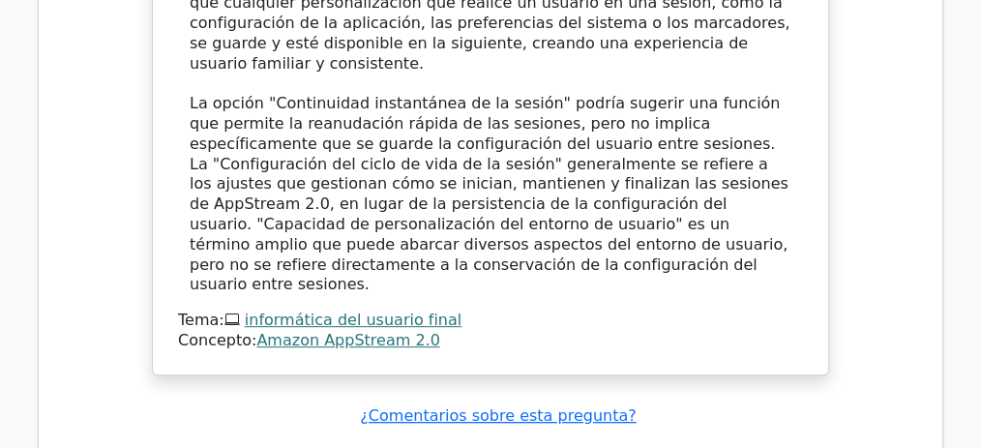
scroll to position [22980, 0]
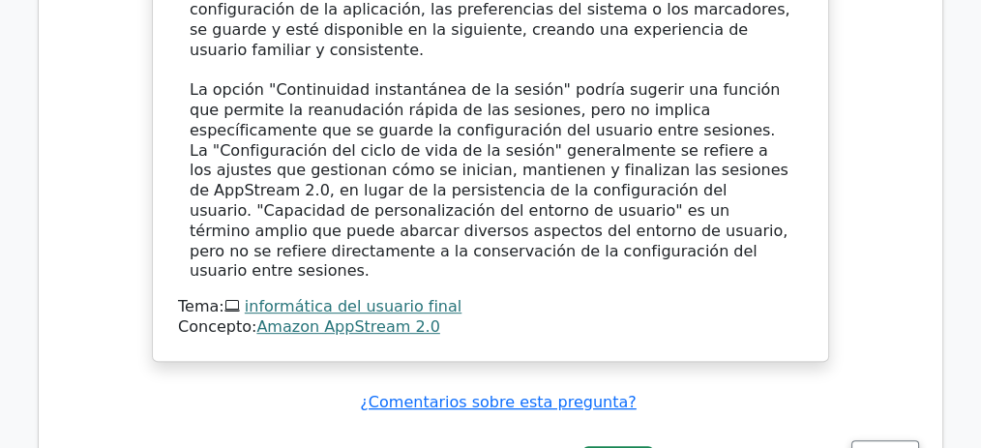
drag, startPoint x: 194, startPoint y: 255, endPoint x: 446, endPoint y: 261, distance: 251.6
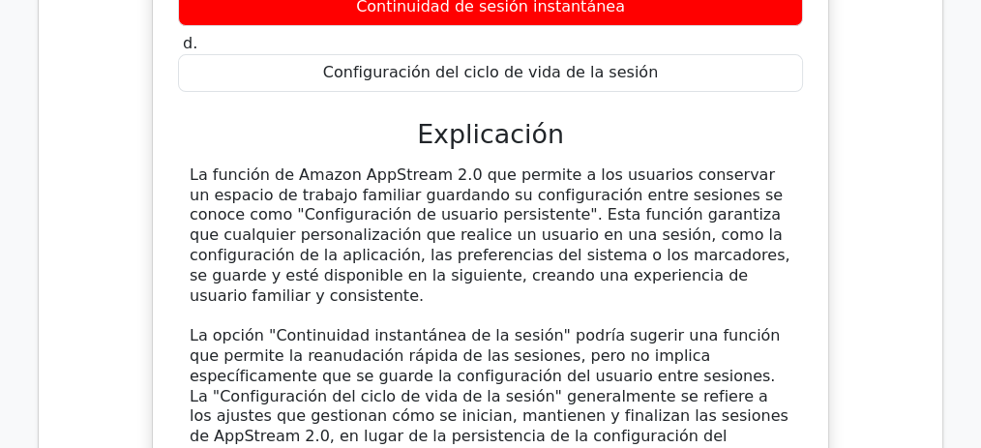
scroll to position [22787, 0]
